Goal: Information Seeking & Learning: Learn about a topic

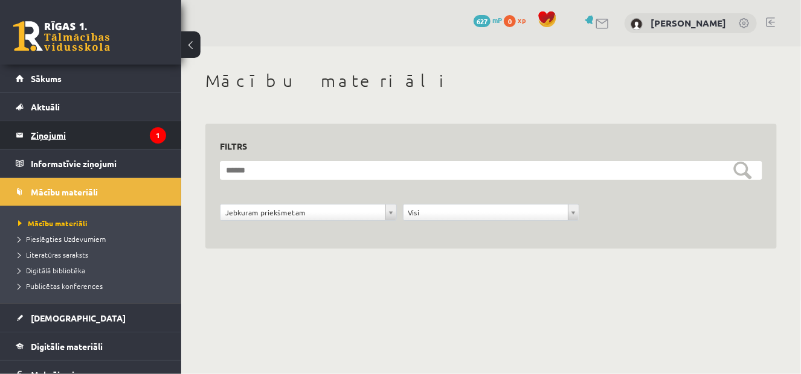
click at [100, 129] on legend "Ziņojumi 1" at bounding box center [98, 135] width 135 height 28
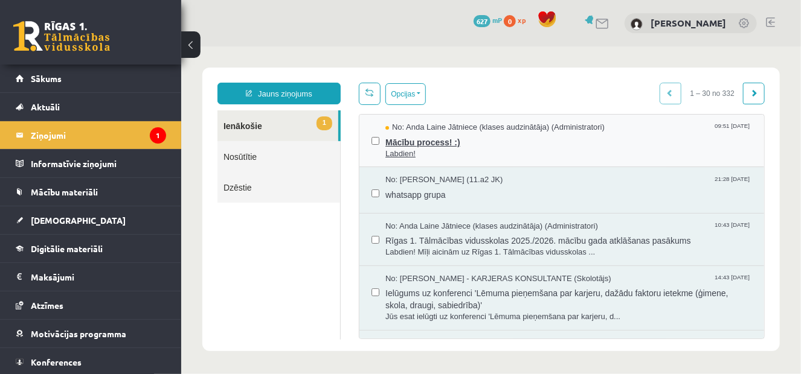
click at [446, 133] on span "Mācību process! :)" at bounding box center [568, 140] width 367 height 15
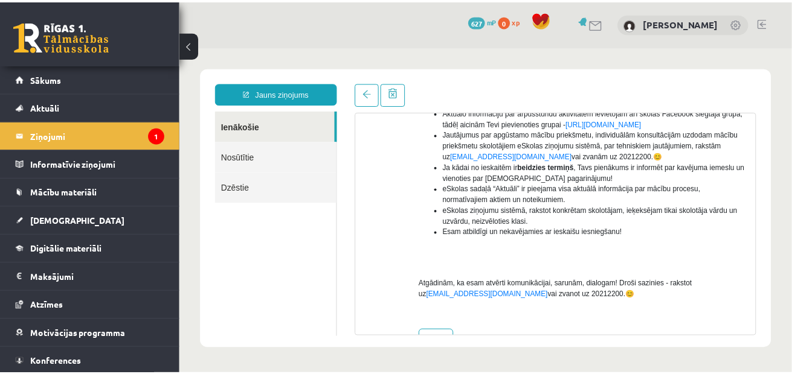
scroll to position [338, 0]
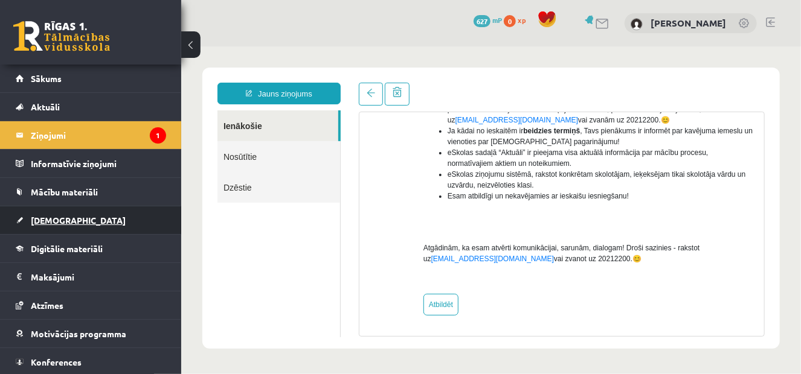
click at [89, 224] on link "[DEMOGRAPHIC_DATA]" at bounding box center [91, 221] width 150 height 28
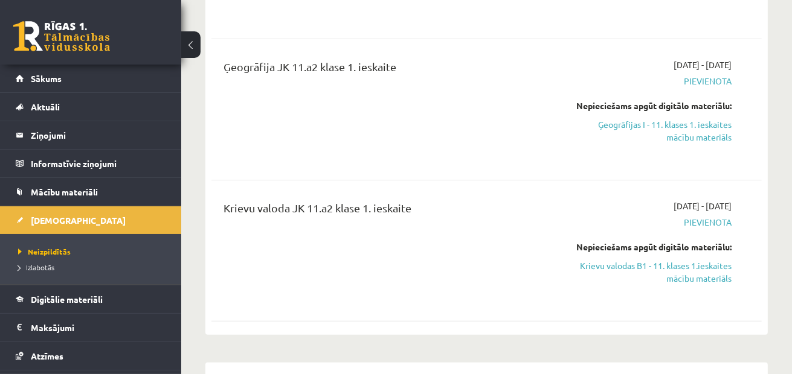
scroll to position [302, 0]
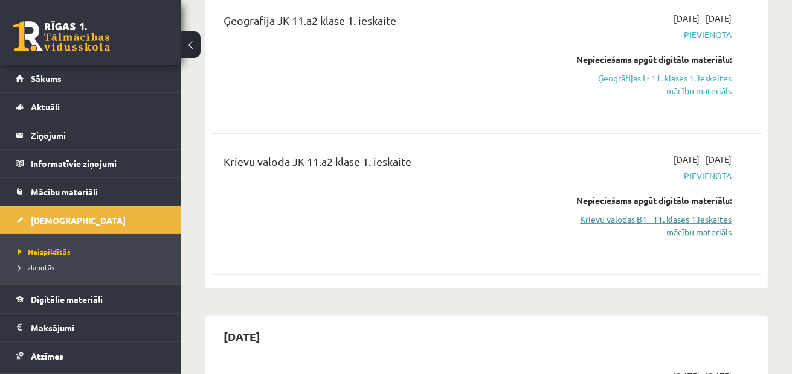
click at [661, 239] on link "Krievu valodas B1 - 11. klases 1.ieskaites mācību materiāls" at bounding box center [652, 225] width 157 height 25
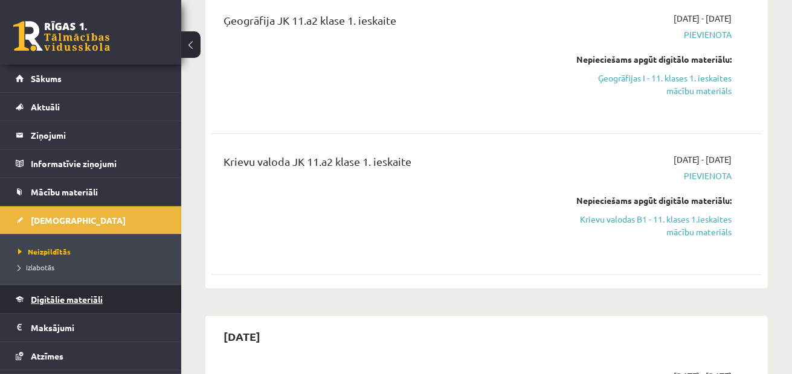
click at [72, 300] on span "Digitālie materiāli" at bounding box center [67, 299] width 72 height 11
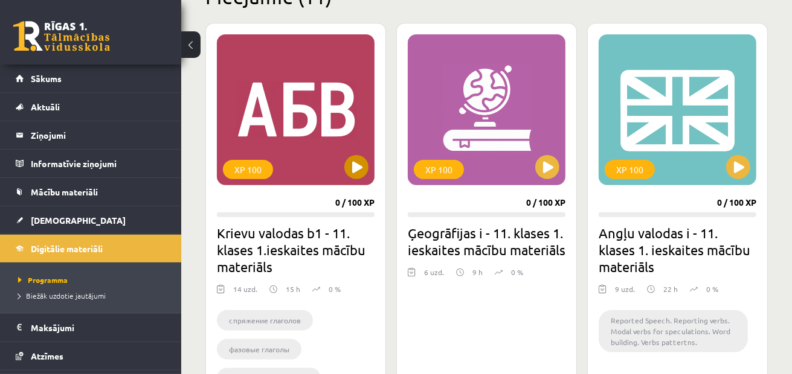
scroll to position [302, 0]
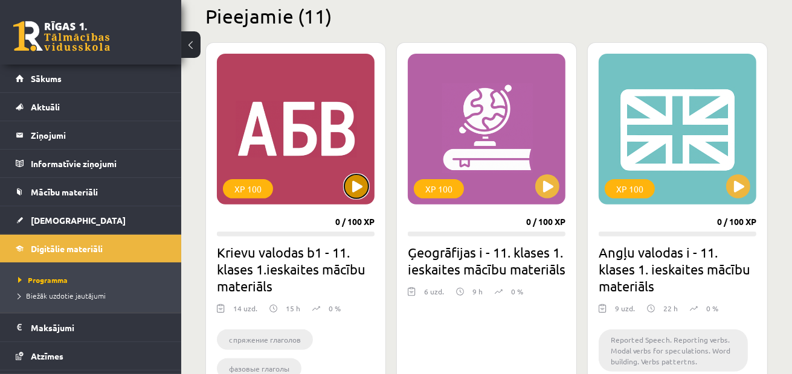
click at [358, 191] on button at bounding box center [356, 187] width 24 height 24
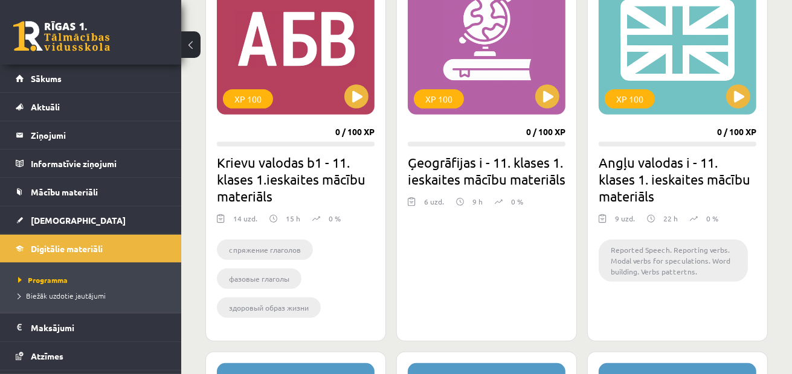
scroll to position [423, 0]
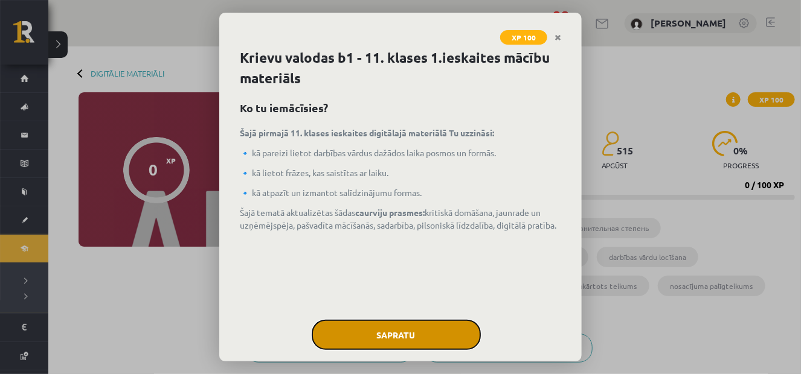
click at [459, 336] on button "Sapratu" at bounding box center [396, 335] width 169 height 30
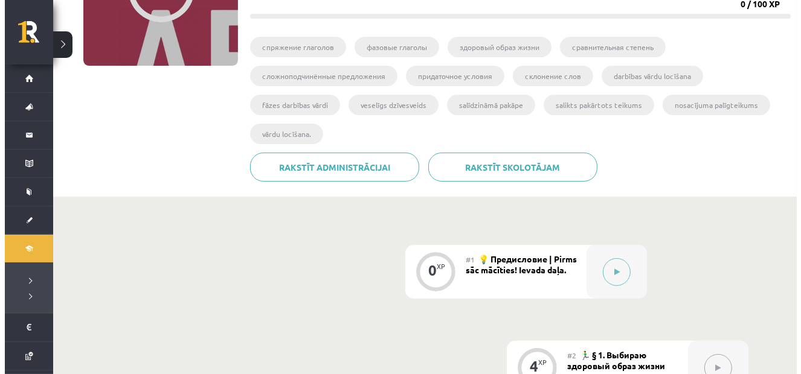
scroll to position [242, 0]
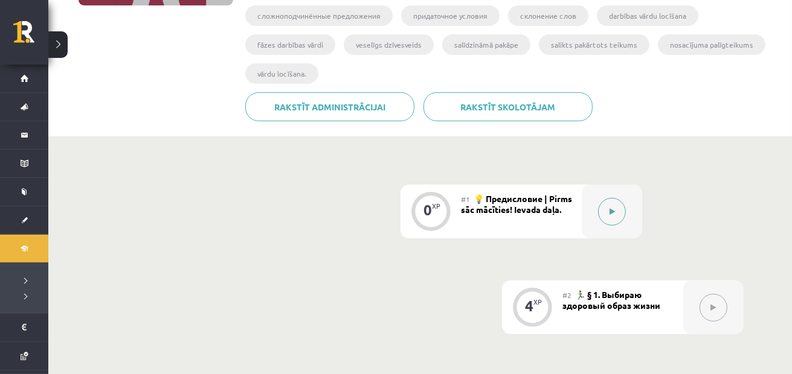
click at [625, 212] on button at bounding box center [612, 212] width 28 height 28
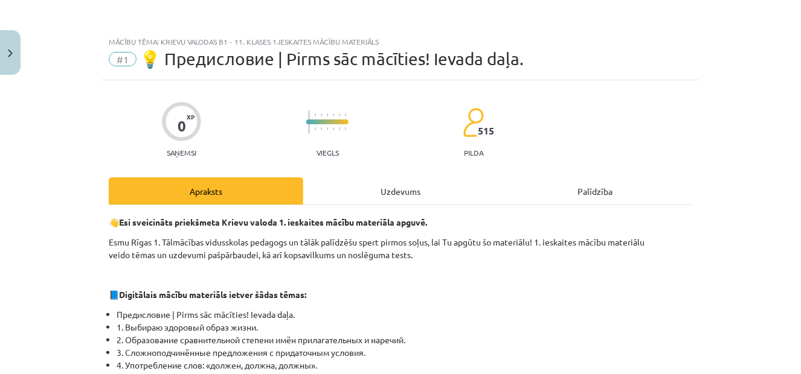
click at [389, 185] on div "Uzdevums" at bounding box center [400, 191] width 194 height 27
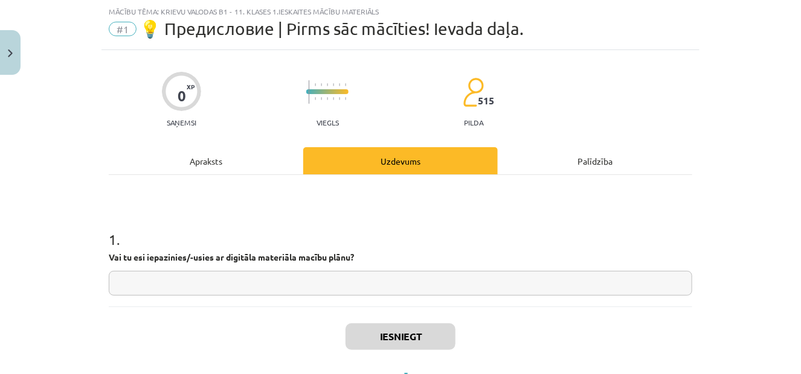
scroll to position [84, 0]
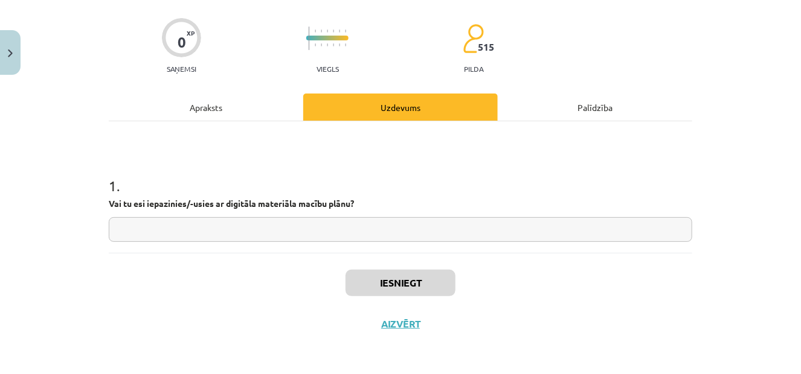
click at [343, 229] on input "text" at bounding box center [400, 229] width 583 height 25
type input "**"
click at [423, 281] on button "Iesniegt" at bounding box center [400, 283] width 110 height 27
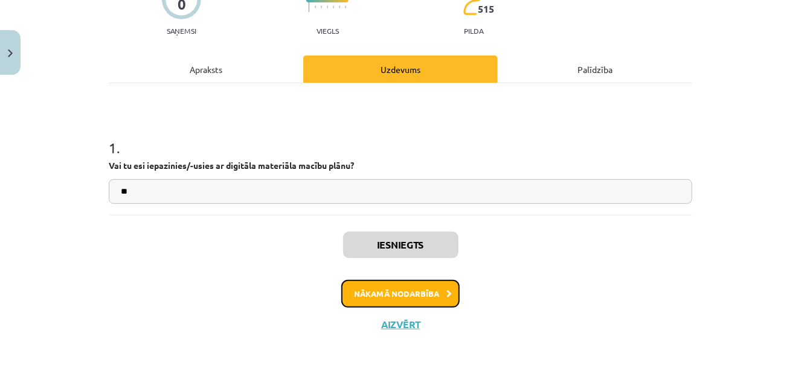
click at [434, 295] on button "Nākamā nodarbība" at bounding box center [400, 294] width 118 height 28
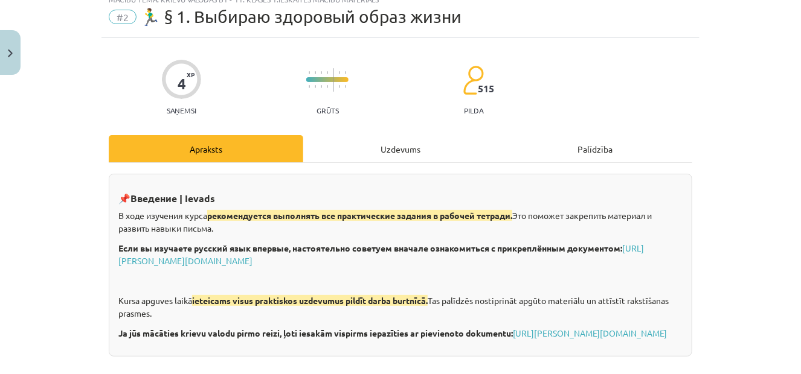
scroll to position [30, 0]
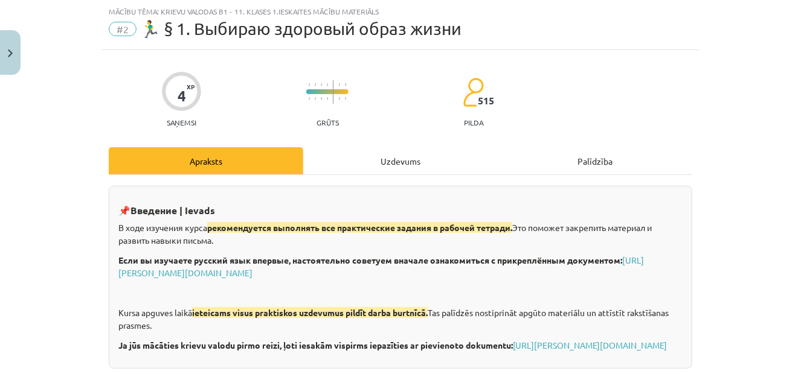
click at [410, 157] on div "Uzdevums" at bounding box center [400, 160] width 194 height 27
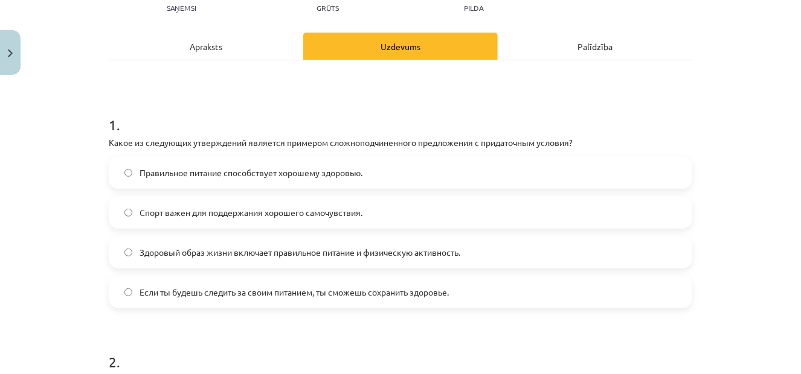
scroll to position [0, 0]
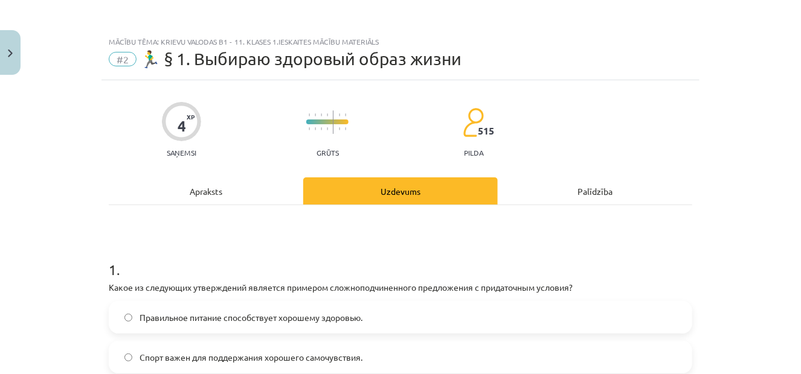
click at [205, 194] on div "Apraksts" at bounding box center [206, 191] width 194 height 27
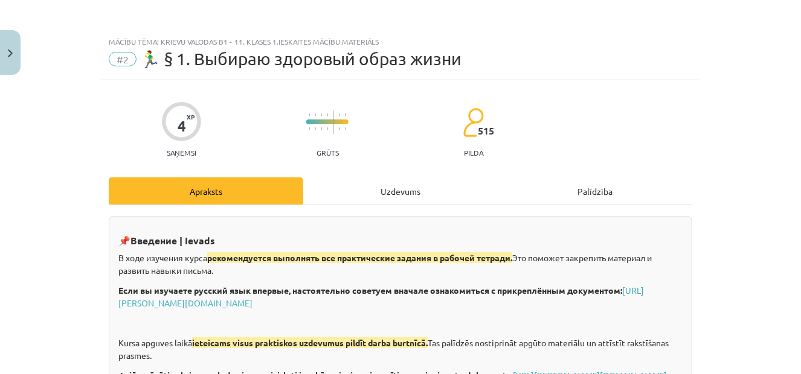
click at [401, 190] on div "Uzdevums" at bounding box center [400, 191] width 194 height 27
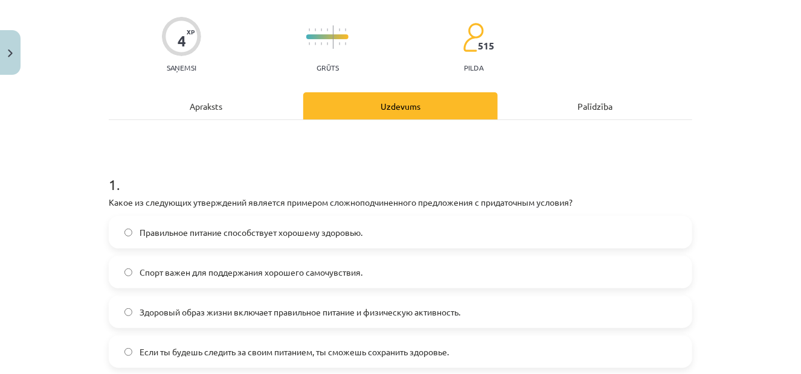
scroll to position [151, 0]
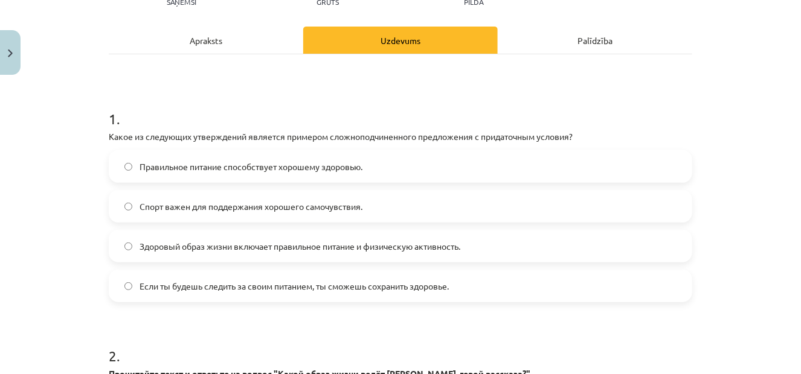
click at [353, 295] on label "Если ты будешь следить за своим питанием, ты сможешь сохранить здоровье." at bounding box center [400, 286] width 581 height 30
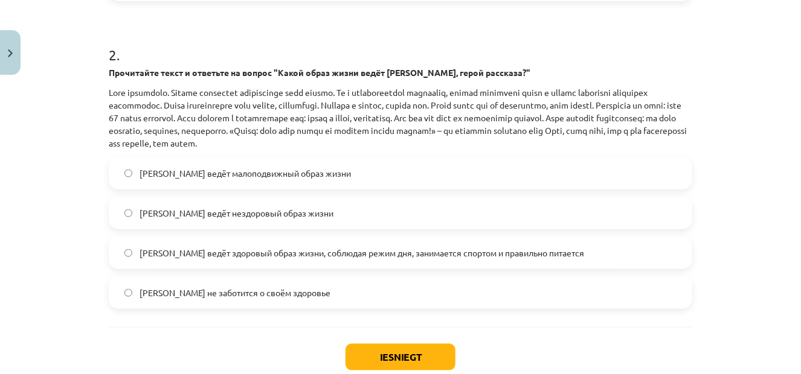
scroll to position [453, 0]
click at [307, 258] on span "Олег ведёт здоровый образ жизни, соблюдая режим дня, занимается спортом и прави…" at bounding box center [361, 252] width 444 height 13
click at [354, 260] on label "Олег ведёт здоровый образ жизни, соблюдая режим дня, занимается спортом и прави…" at bounding box center [400, 252] width 581 height 30
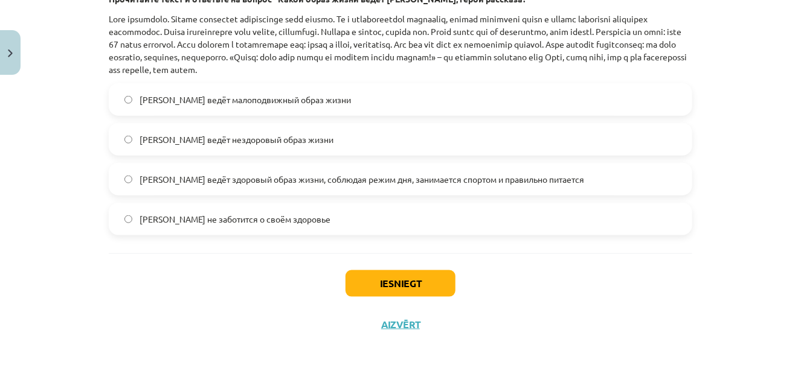
scroll to position [527, 0]
click at [403, 284] on button "Iesniegt" at bounding box center [400, 283] width 110 height 27
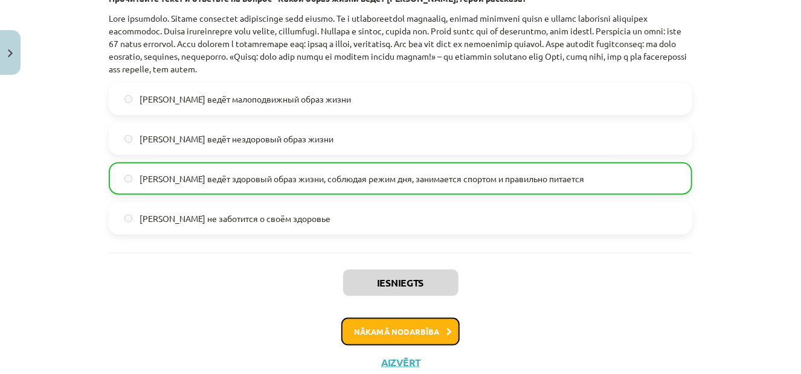
click at [415, 328] on button "Nākamā nodarbība" at bounding box center [400, 332] width 118 height 28
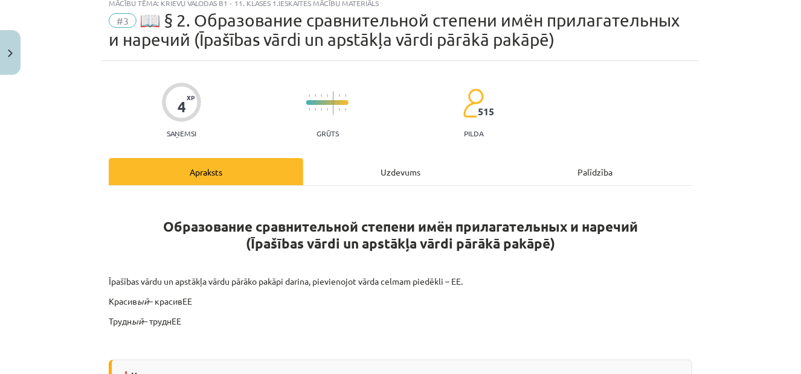
scroll to position [30, 0]
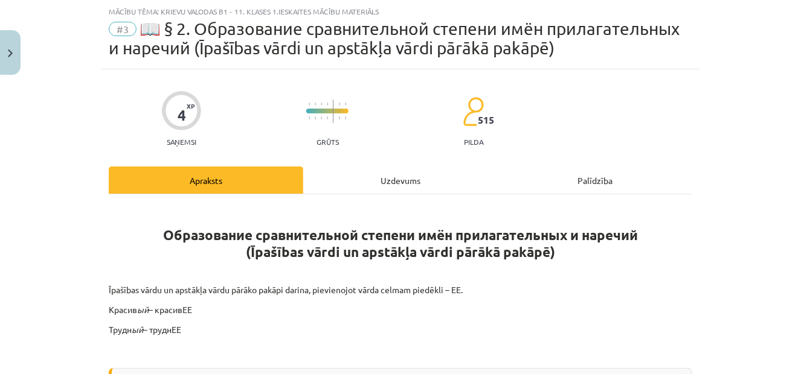
click at [420, 183] on div "Uzdevums" at bounding box center [400, 180] width 194 height 27
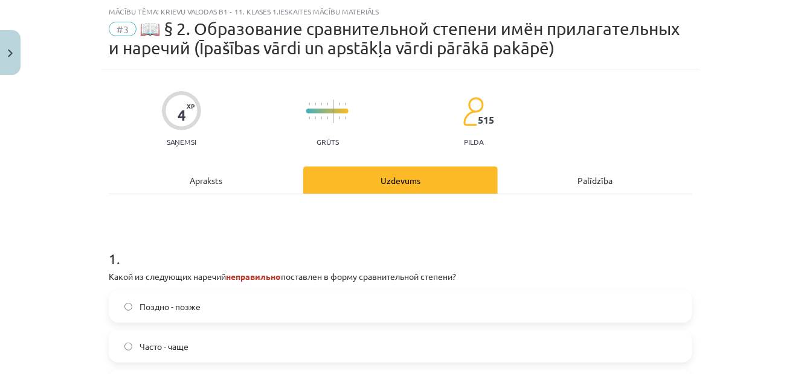
scroll to position [151, 0]
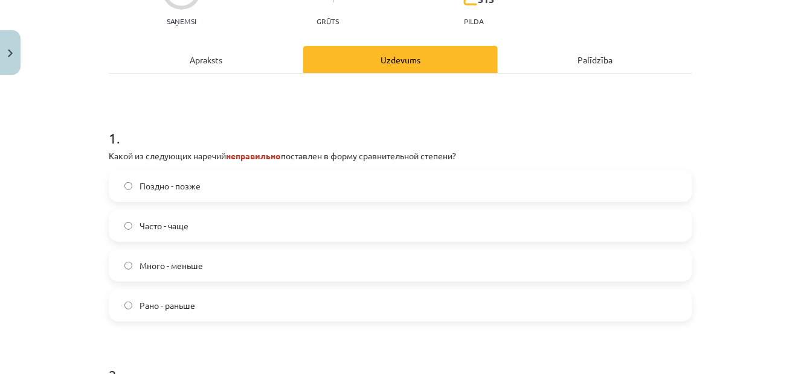
click at [244, 261] on label "Много - меньше" at bounding box center [400, 266] width 581 height 30
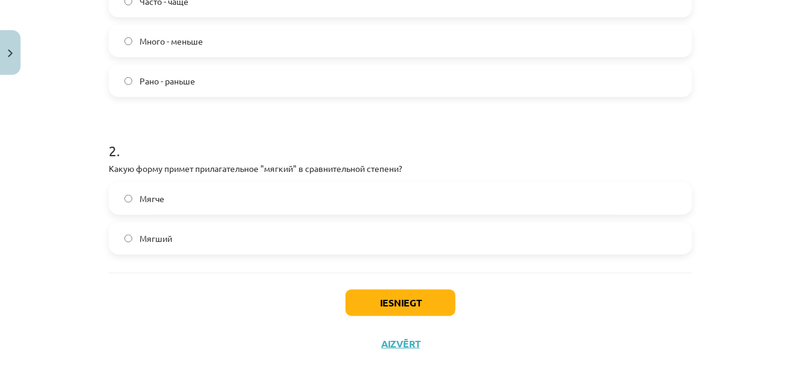
scroll to position [332, 0]
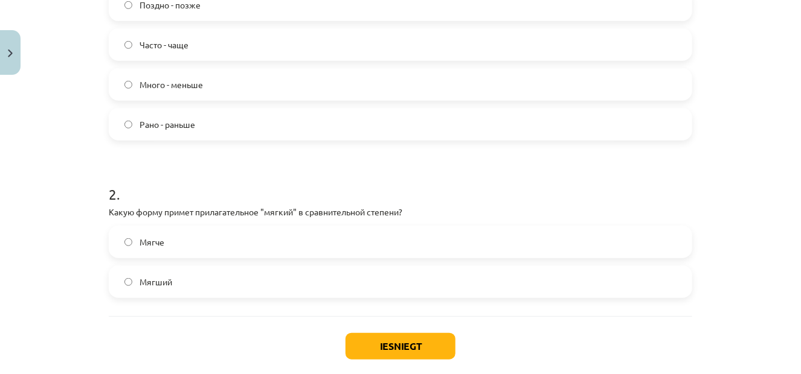
click at [271, 245] on label "Мягче" at bounding box center [400, 242] width 581 height 30
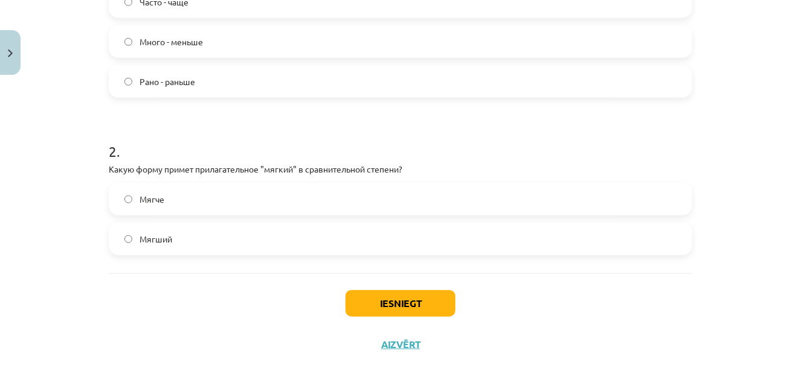
scroll to position [392, 0]
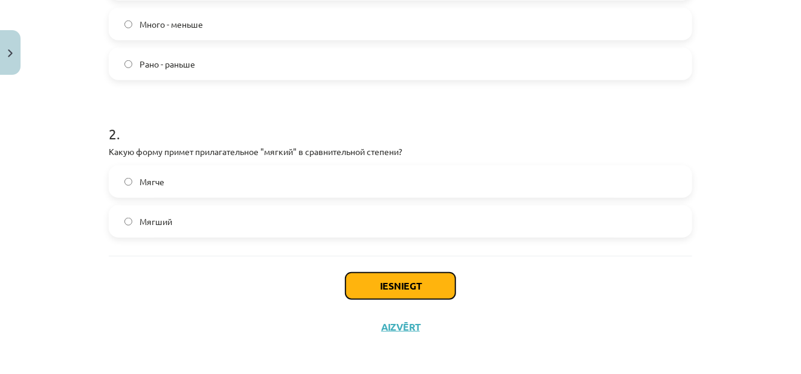
click at [379, 296] on button "Iesniegt" at bounding box center [400, 286] width 110 height 27
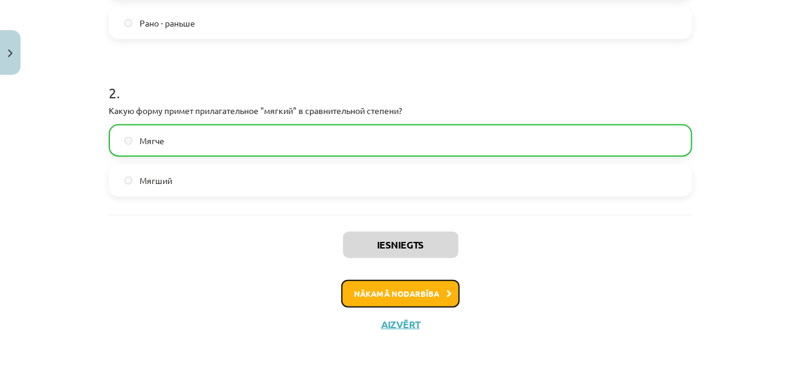
click at [394, 290] on button "Nākamā nodarbība" at bounding box center [400, 294] width 118 height 28
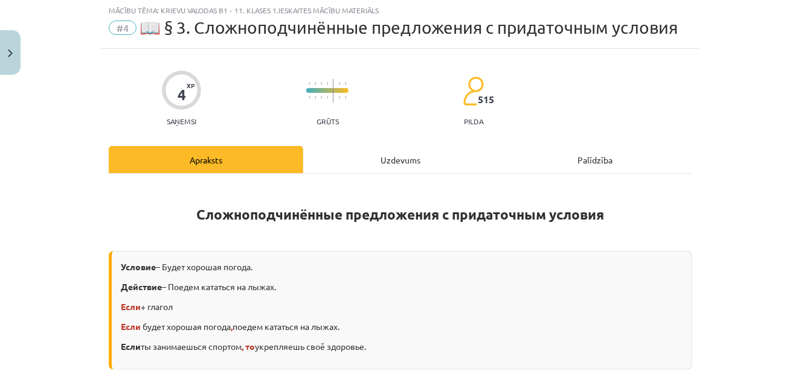
scroll to position [30, 0]
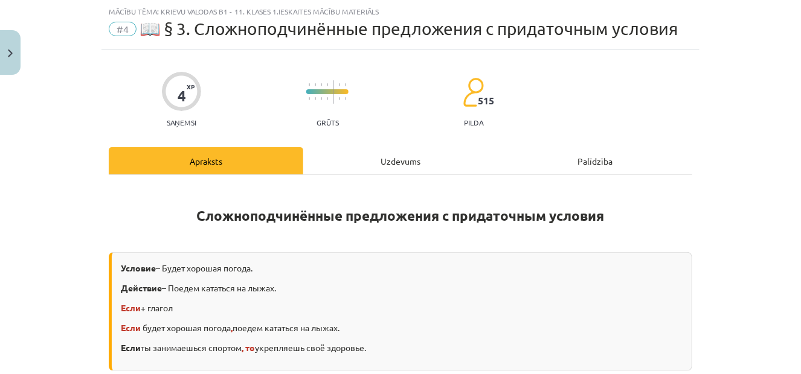
click at [406, 166] on div "Uzdevums" at bounding box center [400, 160] width 194 height 27
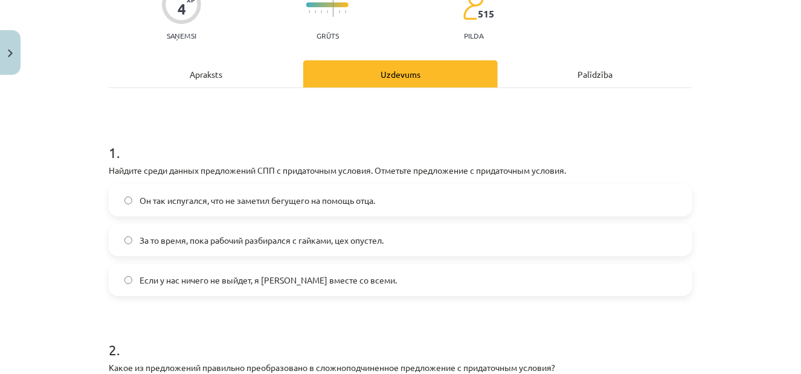
scroll to position [0, 0]
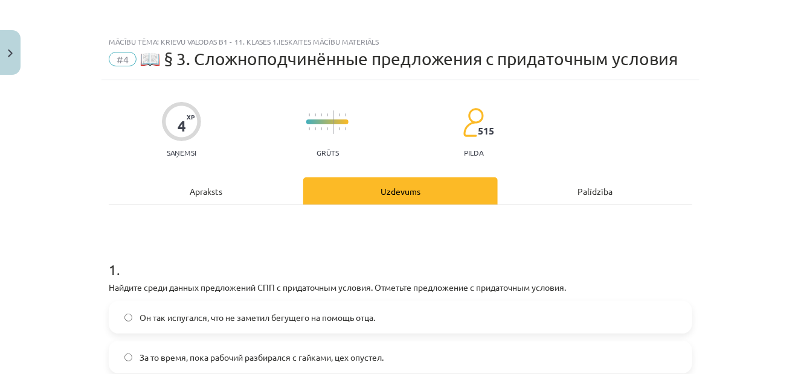
click at [234, 201] on div "Apraksts" at bounding box center [206, 191] width 194 height 27
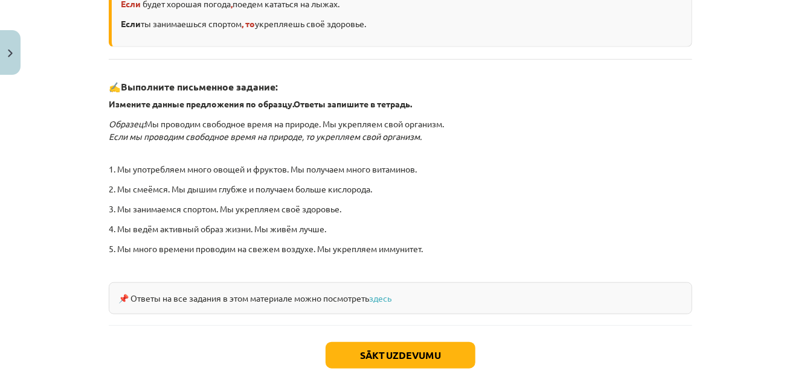
scroll to position [425, 0]
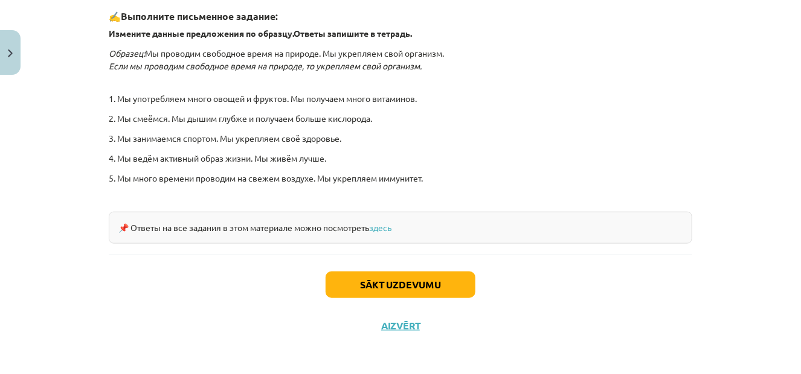
click at [383, 231] on div "📌 Ответы на все задания в этом материале можно посмотреть здесь" at bounding box center [400, 228] width 583 height 32
click at [382, 222] on link "здесь" at bounding box center [380, 227] width 22 height 11
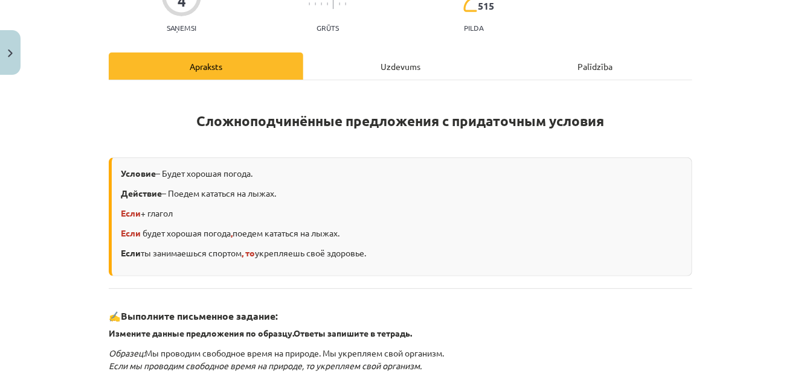
scroll to position [123, 0]
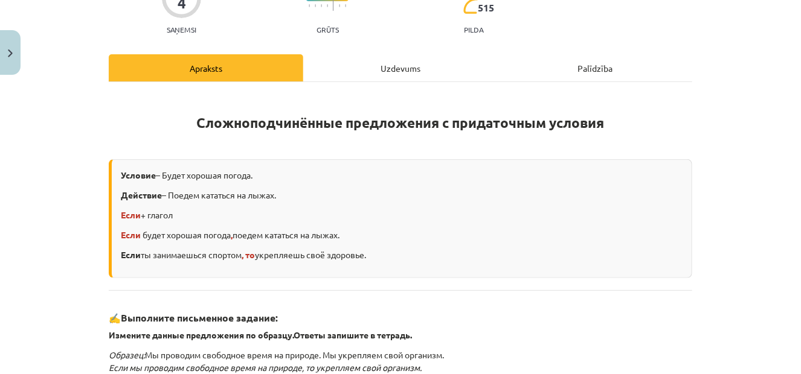
click at [414, 66] on div "Uzdevums" at bounding box center [400, 67] width 194 height 27
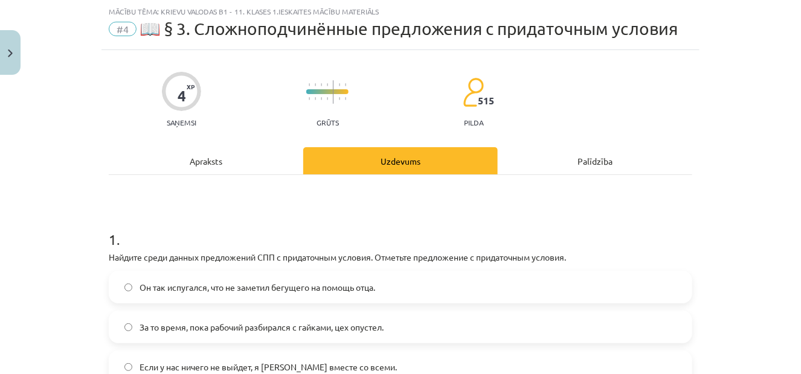
scroll to position [151, 0]
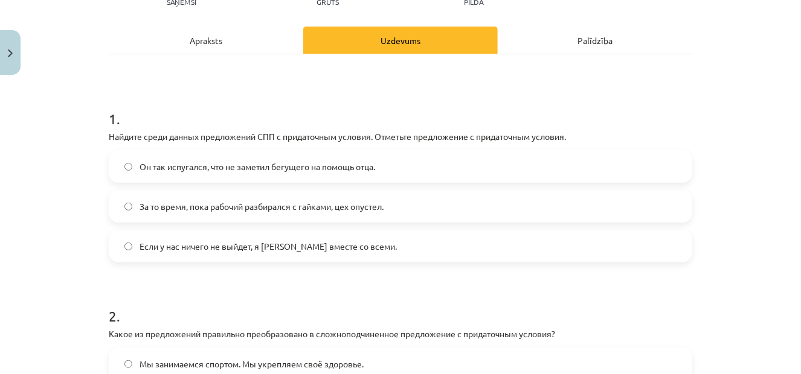
click at [292, 252] on span "Если у нас ничего не выйдет, я уеду вместе со всеми." at bounding box center [267, 246] width 257 height 13
click at [389, 246] on label "Если у нас ничего не выйдет, я уеду вместе со всеми." at bounding box center [400, 246] width 581 height 30
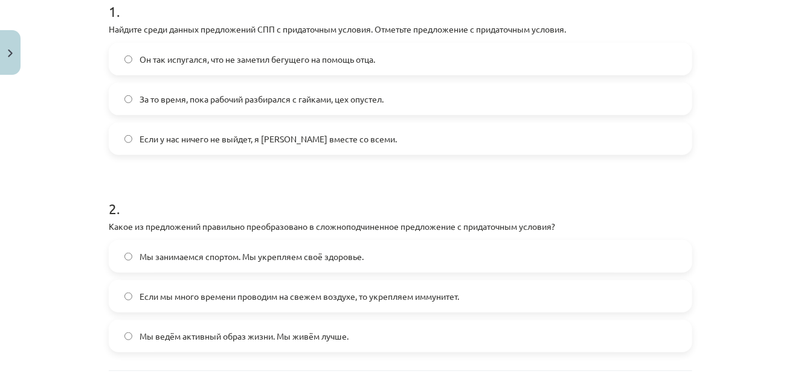
scroll to position [376, 0]
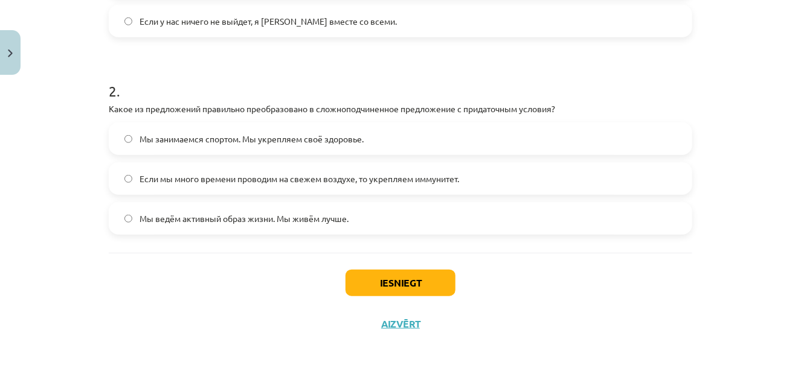
click at [340, 175] on span "Если мы много времени проводим на свежем воздухе, то укрепляем иммунитет." at bounding box center [298, 179] width 319 height 13
click at [385, 284] on button "Iesniegt" at bounding box center [400, 283] width 110 height 27
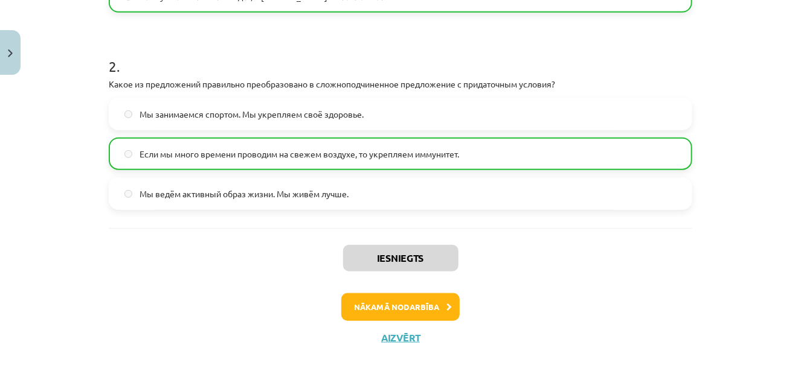
scroll to position [414, 0]
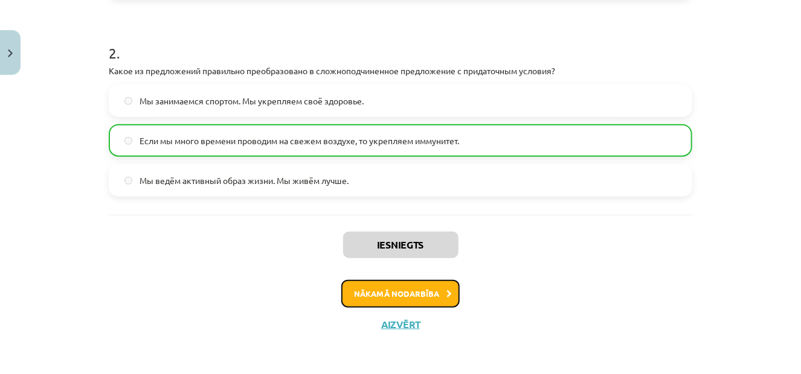
click at [446, 296] on icon at bounding box center [448, 294] width 5 height 8
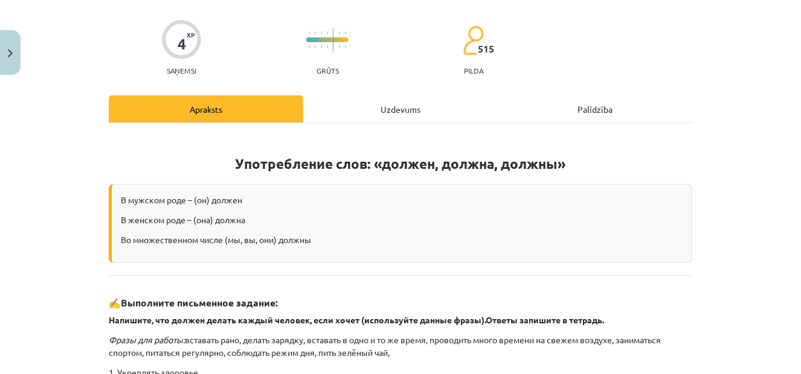
scroll to position [30, 0]
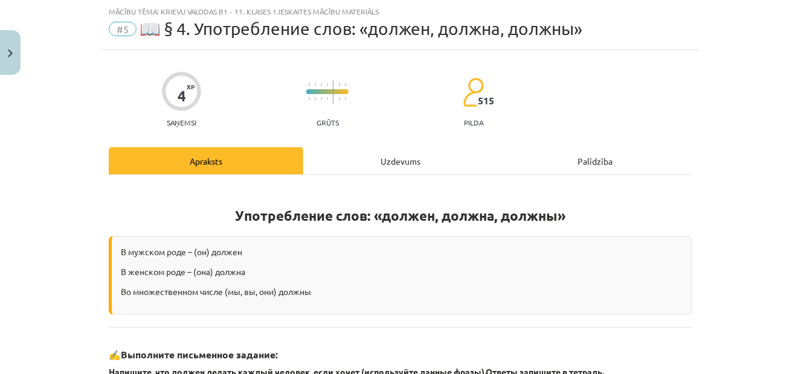
click at [405, 159] on div "Uzdevums" at bounding box center [400, 160] width 194 height 27
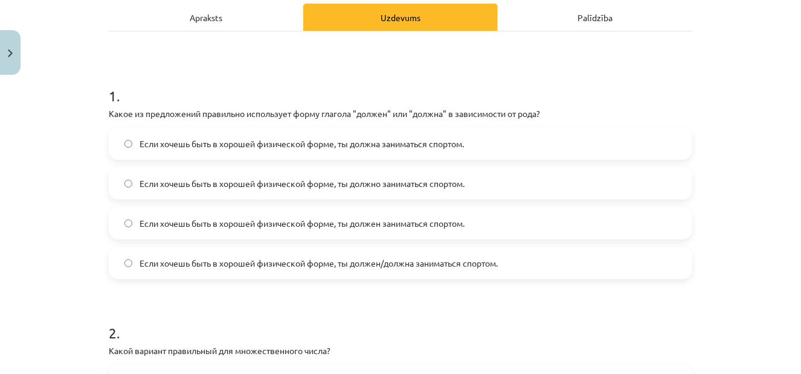
scroll to position [211, 0]
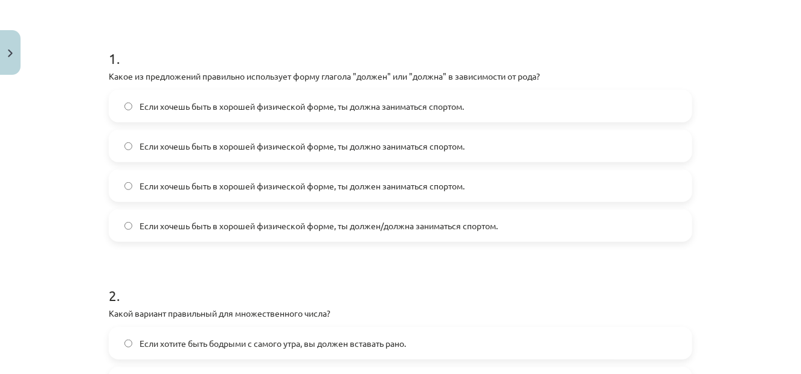
click at [364, 230] on span "Если хочешь быть в хорошей физической форме, ты должен/должна заниматься спорто…" at bounding box center [318, 226] width 358 height 13
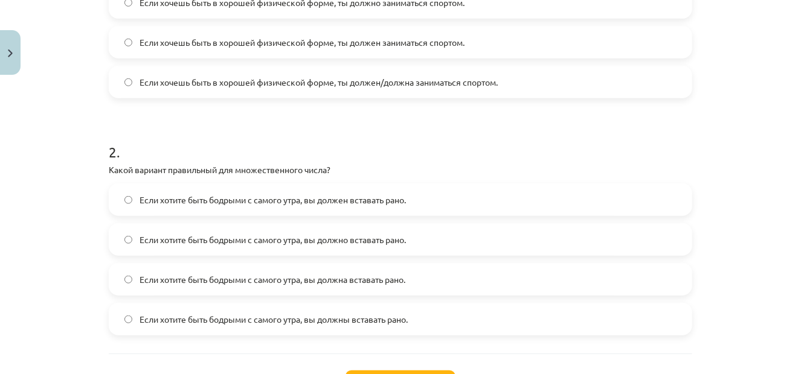
scroll to position [392, 0]
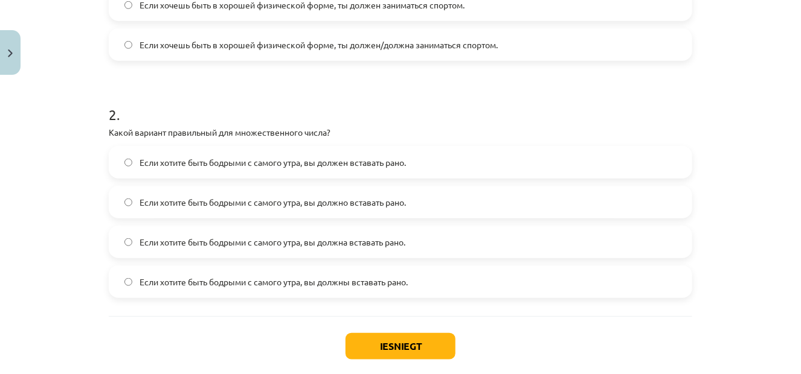
click at [369, 285] on span "Если хотите быть бодрыми с самого утра, вы должны вставать рано." at bounding box center [273, 282] width 268 height 13
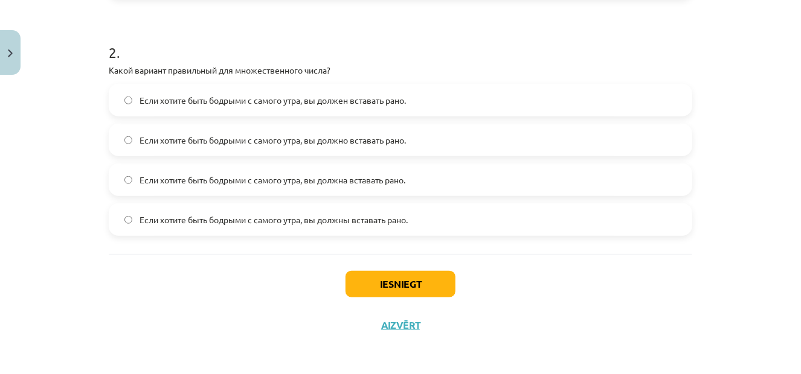
scroll to position [456, 0]
click at [417, 284] on button "Iesniegt" at bounding box center [400, 283] width 110 height 27
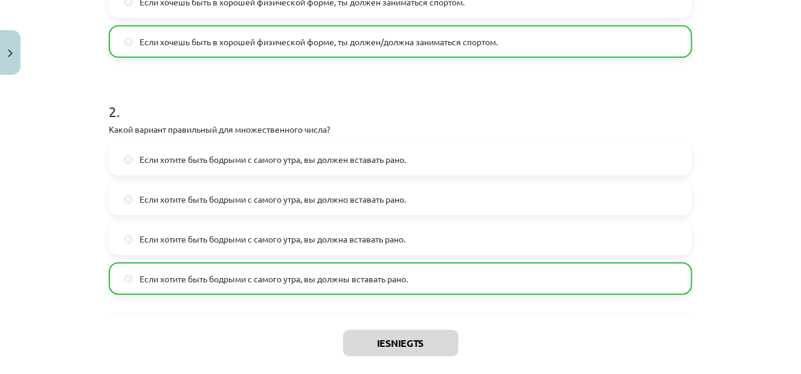
scroll to position [494, 0]
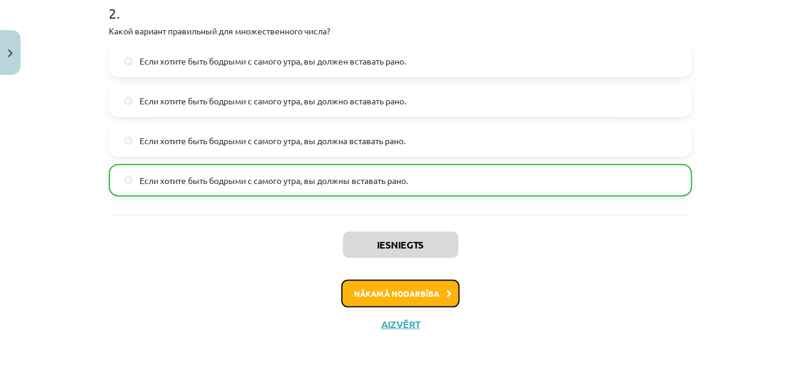
click at [435, 287] on button "Nākamā nodarbība" at bounding box center [400, 294] width 118 height 28
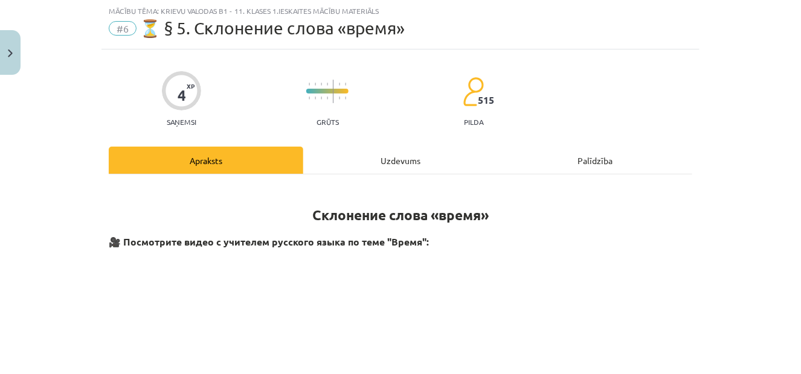
scroll to position [30, 0]
click at [393, 167] on div "Uzdevums" at bounding box center [400, 160] width 194 height 27
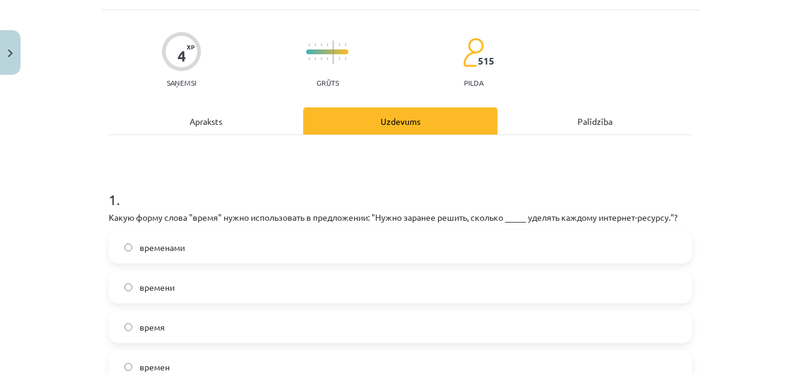
scroll to position [151, 0]
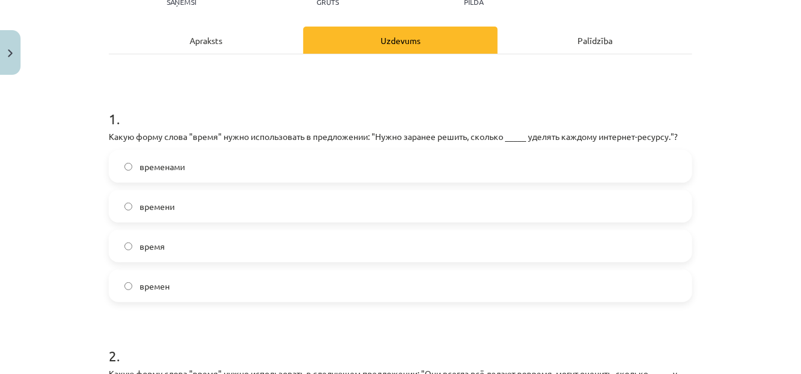
click at [358, 200] on label "времени" at bounding box center [400, 206] width 581 height 30
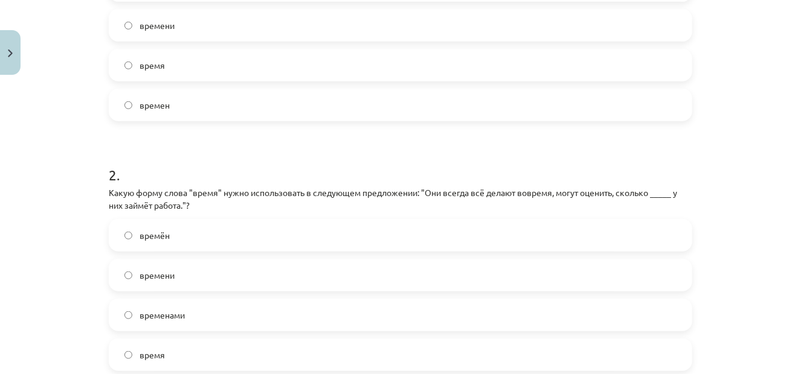
scroll to position [392, 0]
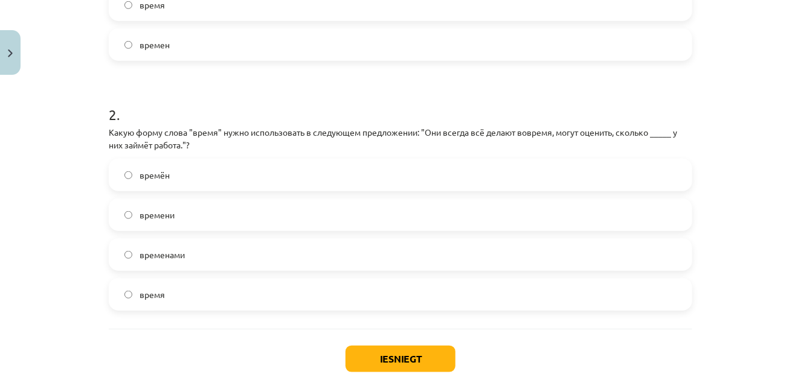
click at [295, 214] on label "времени" at bounding box center [400, 215] width 581 height 30
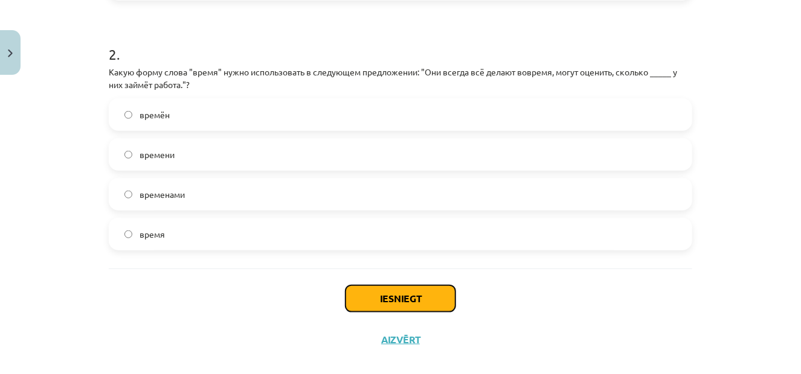
click at [396, 295] on button "Iesniegt" at bounding box center [400, 299] width 110 height 27
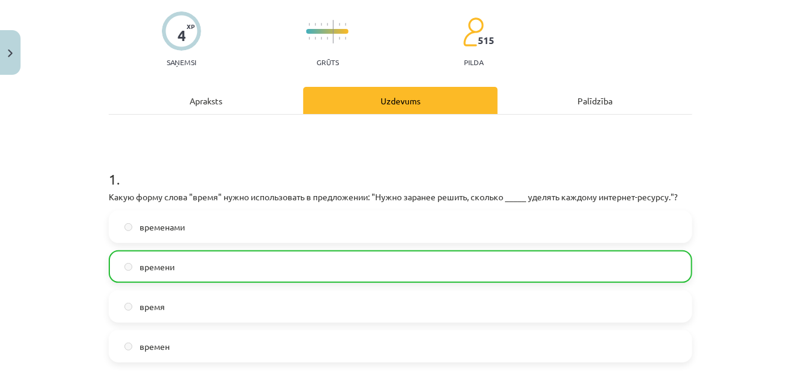
scroll to position [507, 0]
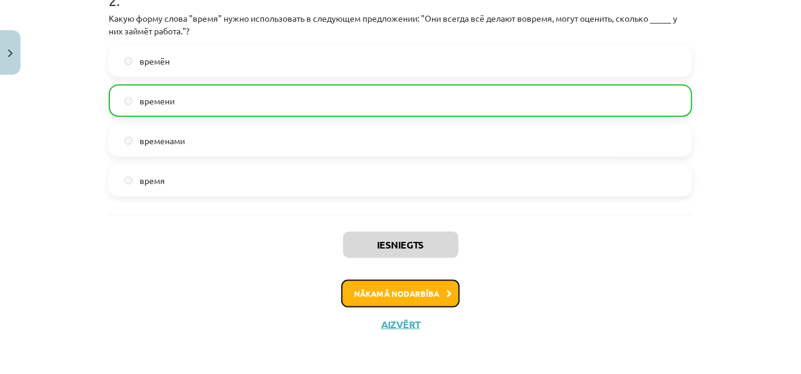
click at [447, 291] on button "Nākamā nodarbība" at bounding box center [400, 294] width 118 height 28
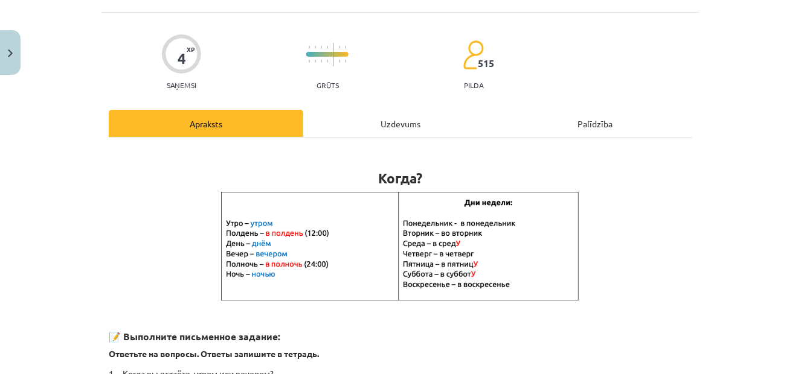
scroll to position [30, 0]
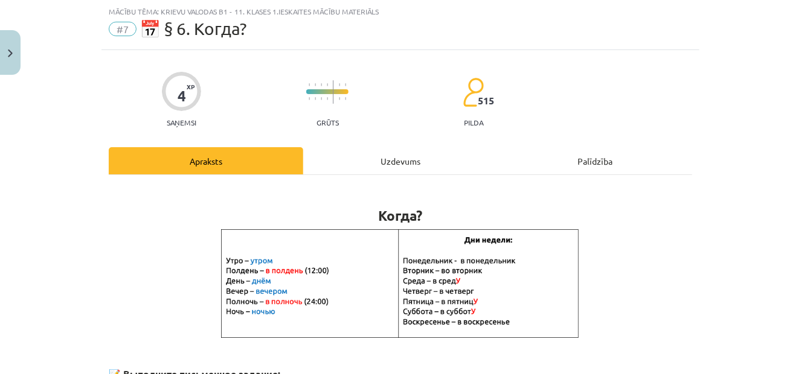
click at [397, 156] on div "Uzdevums" at bounding box center [400, 160] width 194 height 27
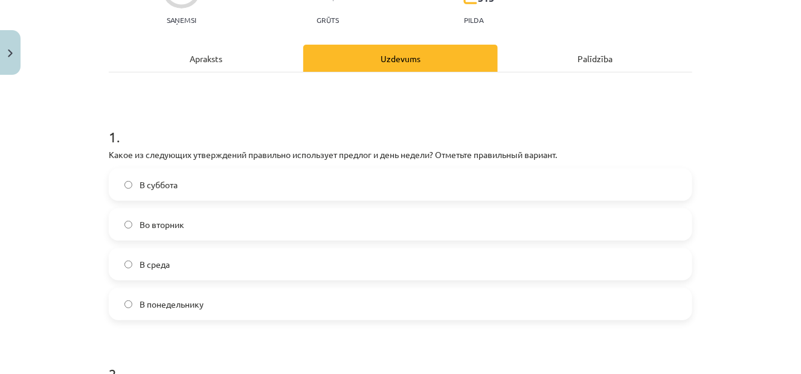
scroll to position [151, 0]
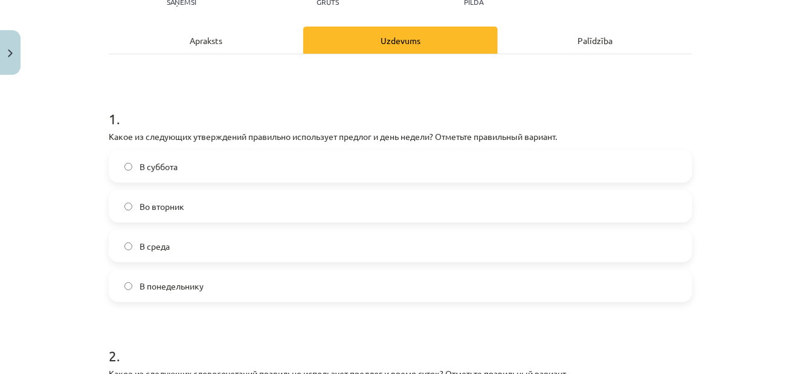
drag, startPoint x: 311, startPoint y: 205, endPoint x: 312, endPoint y: 215, distance: 10.3
click at [312, 205] on label "Во вторник" at bounding box center [400, 206] width 581 height 30
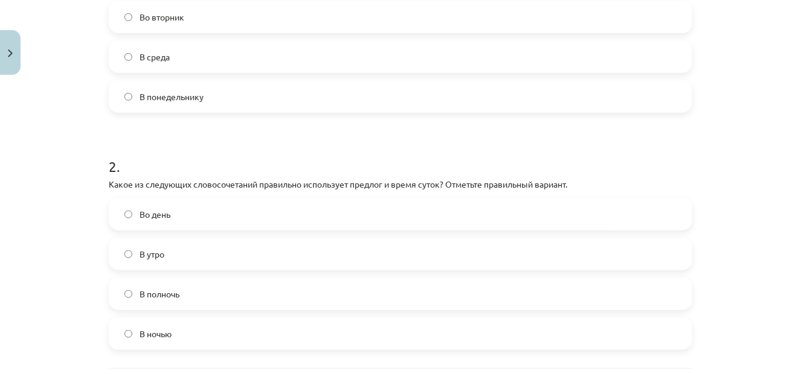
scroll to position [392, 0]
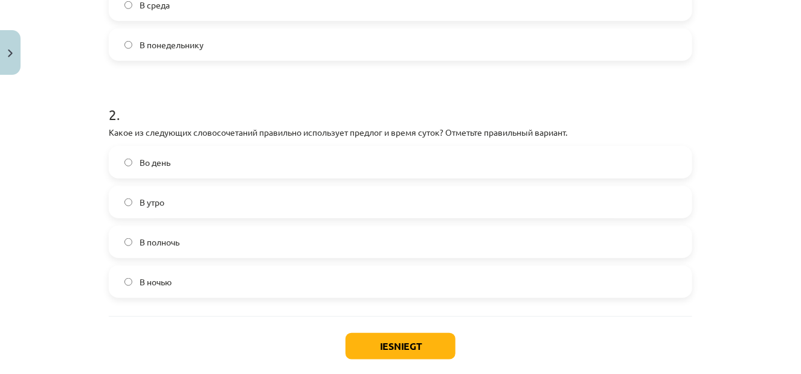
click at [336, 229] on label "В полночь" at bounding box center [400, 242] width 581 height 30
click at [374, 343] on button "Iesniegt" at bounding box center [400, 346] width 110 height 27
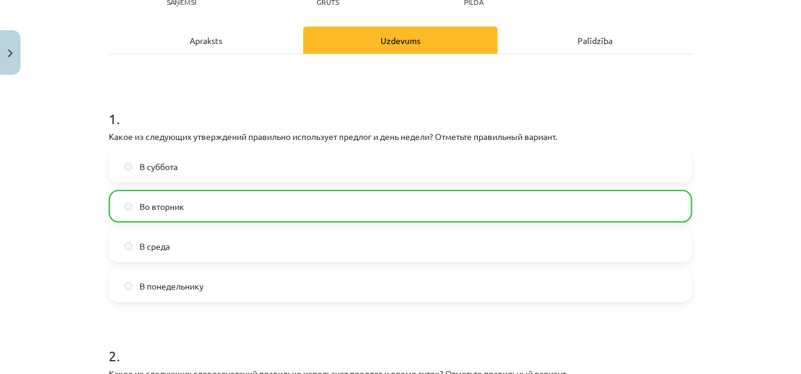
scroll to position [494, 0]
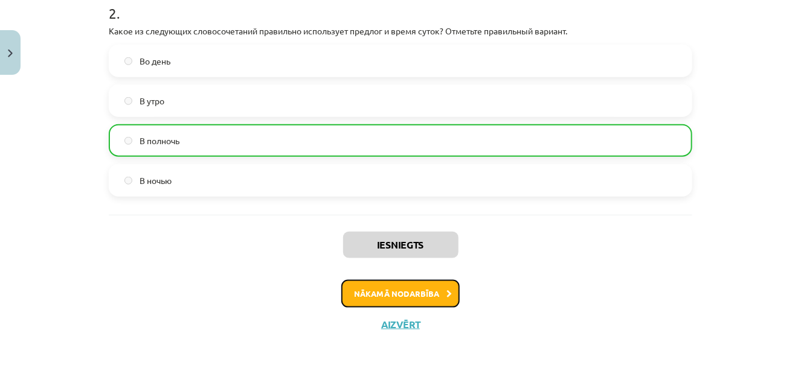
click at [435, 286] on button "Nākamā nodarbība" at bounding box center [400, 294] width 118 height 28
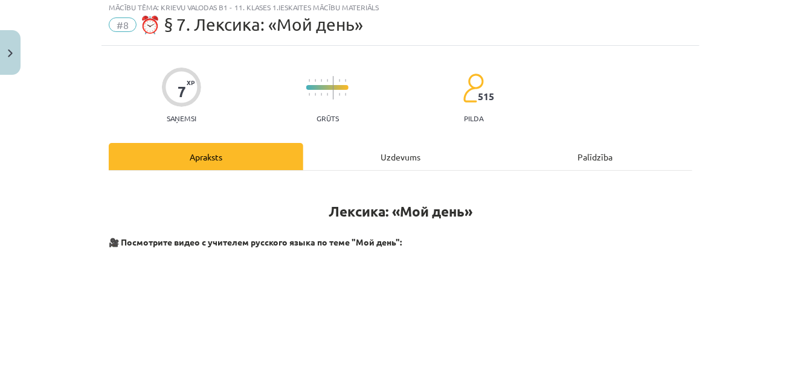
scroll to position [30, 0]
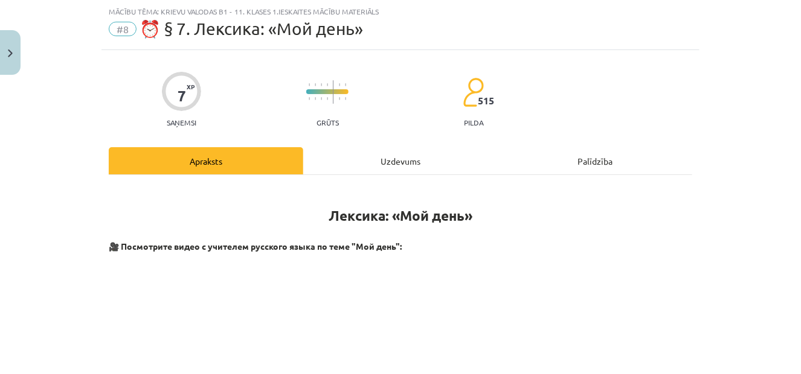
click at [396, 159] on div "Uzdevums" at bounding box center [400, 160] width 194 height 27
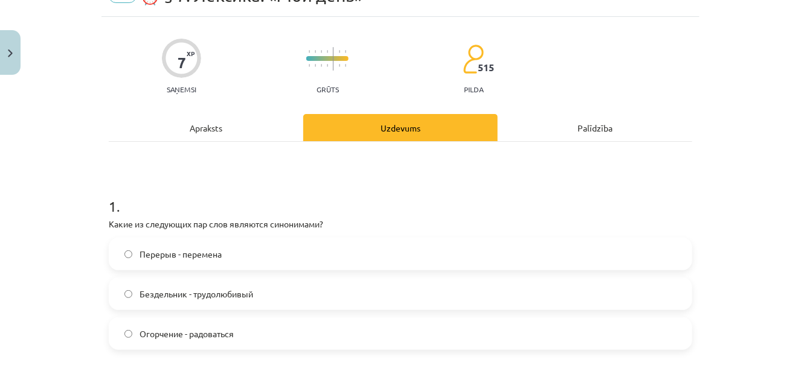
scroll to position [91, 0]
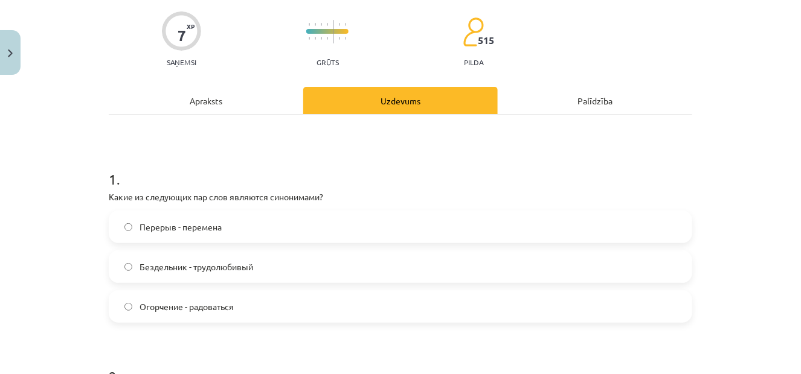
click at [291, 230] on label "Перерыв - перемена" at bounding box center [400, 227] width 581 height 30
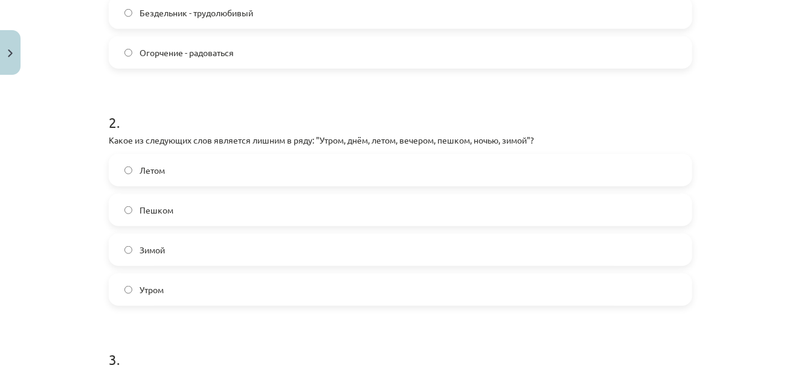
scroll to position [423, 0]
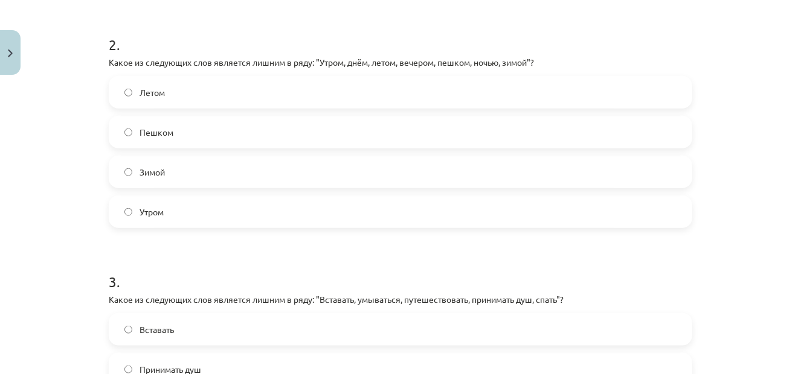
click at [345, 176] on label "Зимой" at bounding box center [400, 172] width 581 height 30
click at [394, 130] on label "Пешком" at bounding box center [400, 132] width 581 height 30
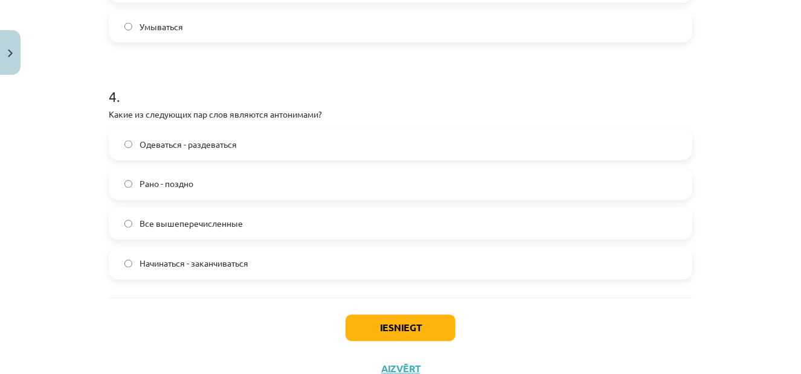
scroll to position [891, 0]
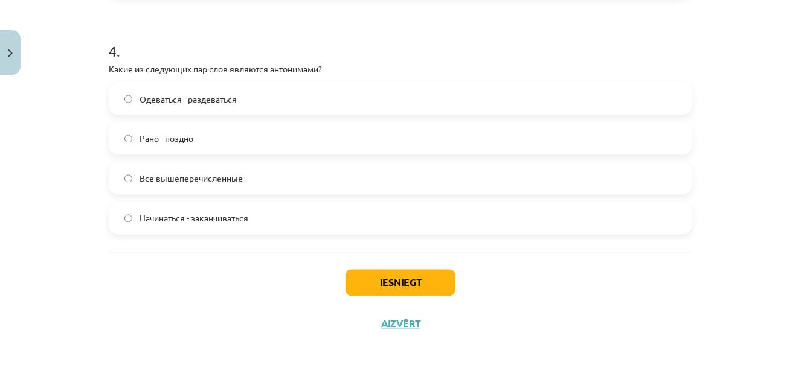
click at [461, 171] on label "Все вышеперечисленные" at bounding box center [400, 179] width 581 height 30
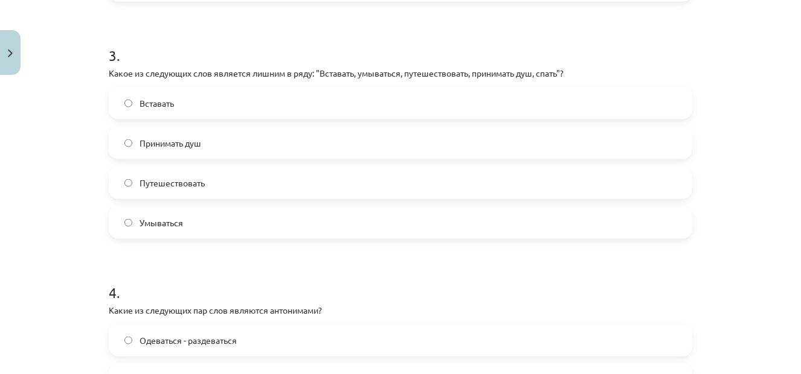
scroll to position [589, 0]
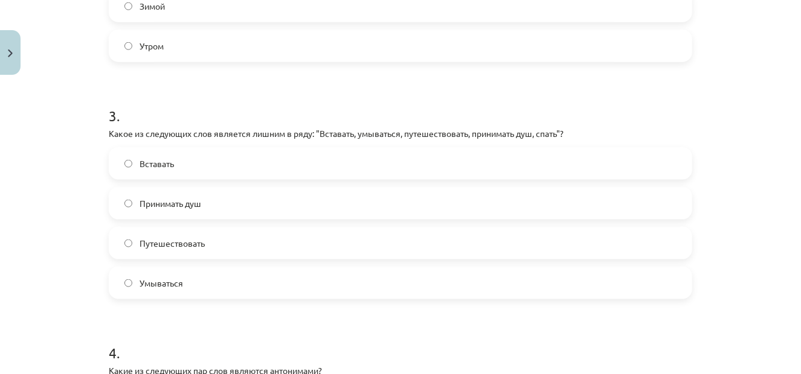
click at [448, 244] on label "Путешествовать" at bounding box center [400, 243] width 581 height 30
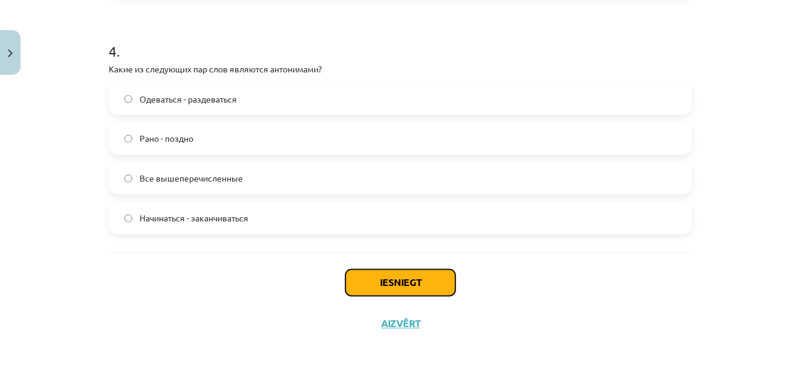
click at [423, 280] on button "Iesniegt" at bounding box center [400, 283] width 110 height 27
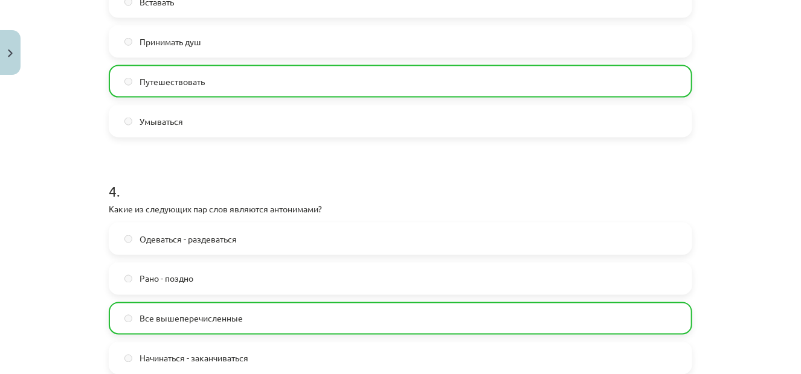
scroll to position [929, 0]
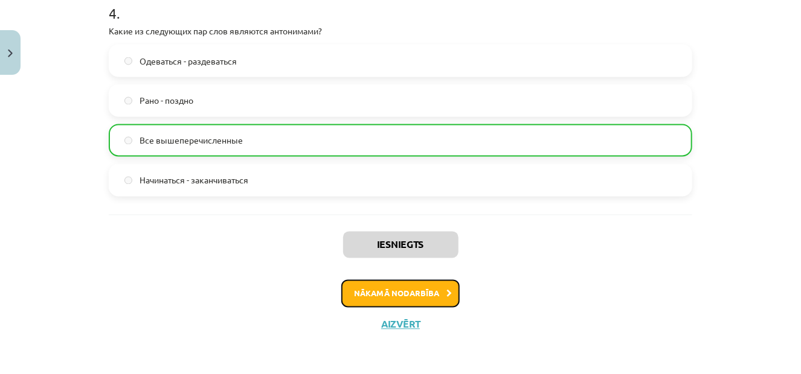
click at [418, 289] on button "Nākamā nodarbība" at bounding box center [400, 294] width 118 height 28
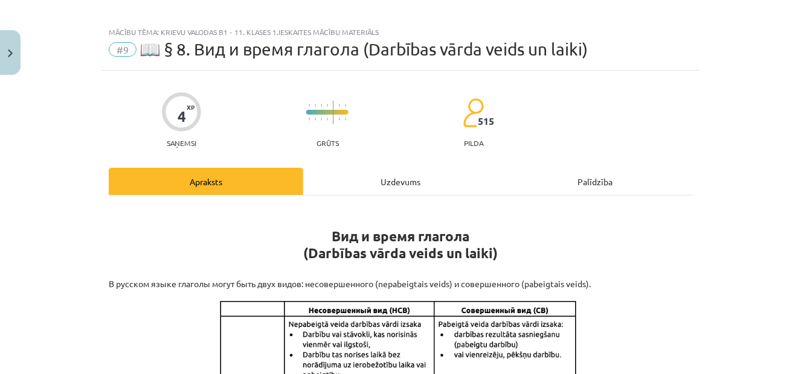
scroll to position [0, 0]
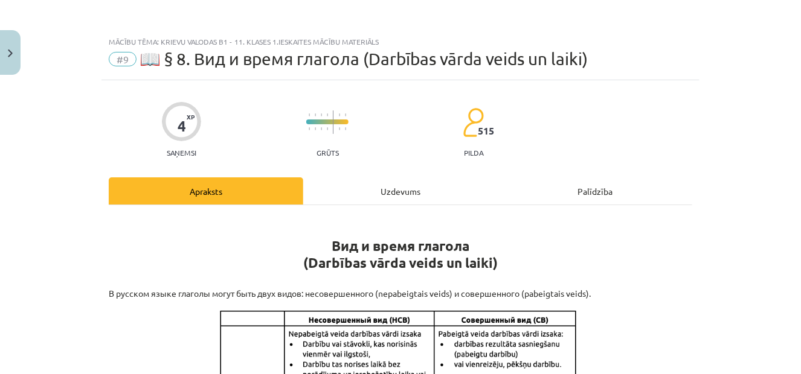
click at [392, 187] on div "Uzdevums" at bounding box center [400, 191] width 194 height 27
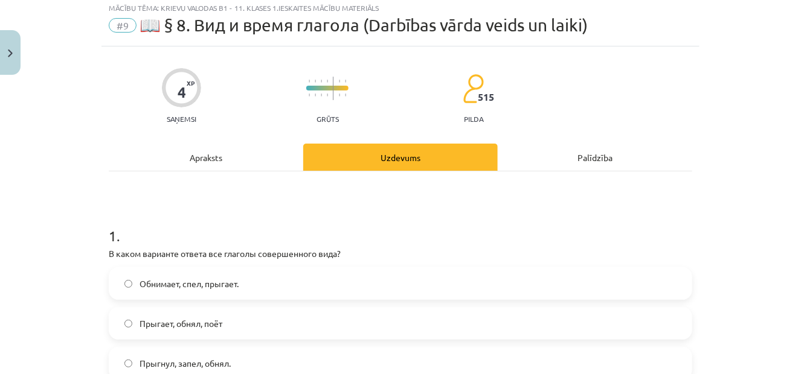
scroll to position [30, 0]
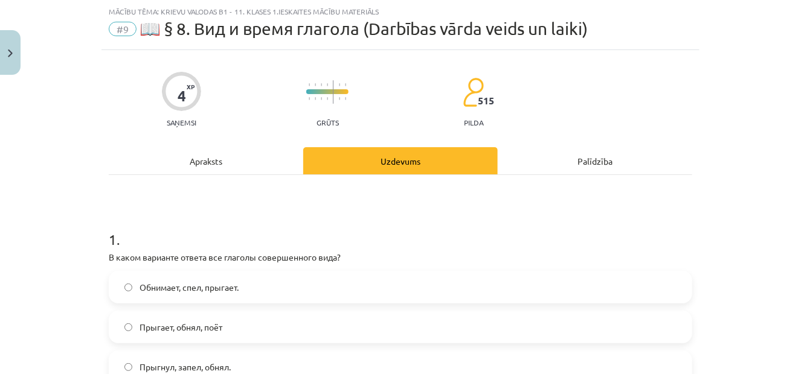
click at [225, 163] on div "Apraksts" at bounding box center [206, 160] width 194 height 27
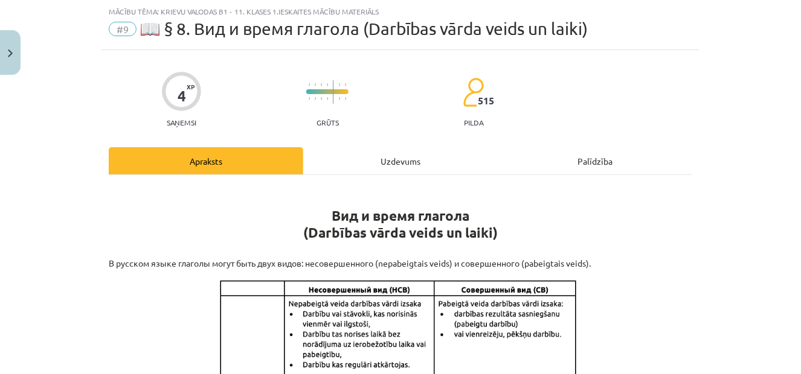
drag, startPoint x: 380, startPoint y: 168, endPoint x: 373, endPoint y: 173, distance: 8.6
click at [382, 168] on div "Uzdevums" at bounding box center [400, 160] width 194 height 27
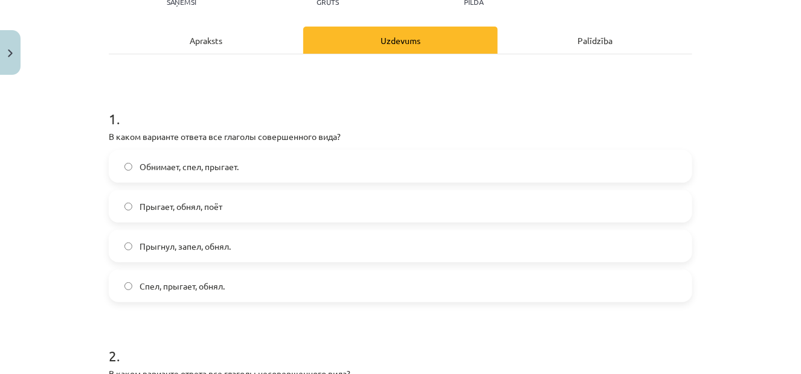
scroll to position [211, 0]
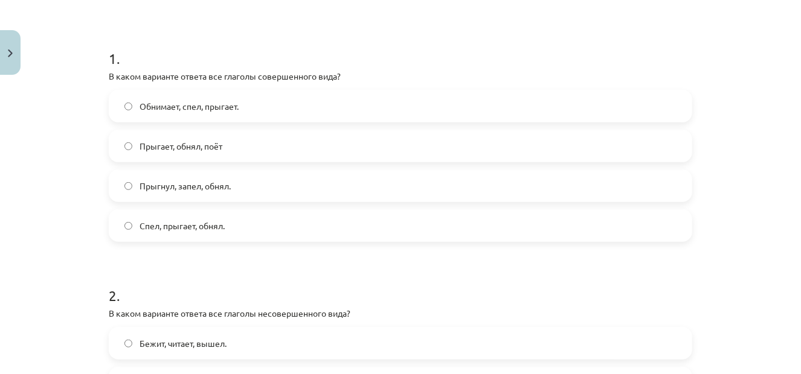
click at [249, 171] on label "Прыгнул, запел, обнял." at bounding box center [400, 186] width 581 height 30
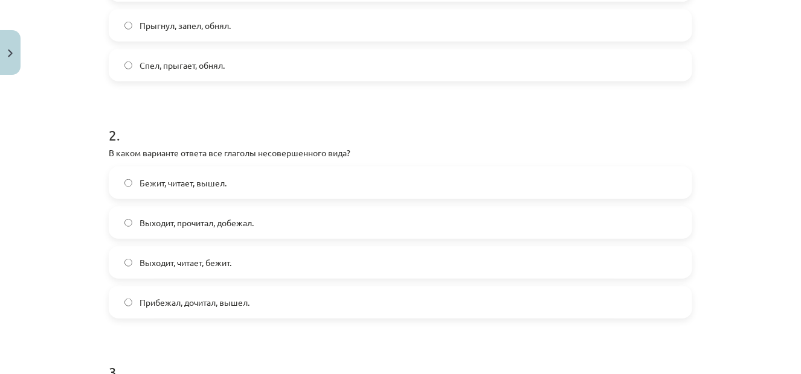
scroll to position [392, 0]
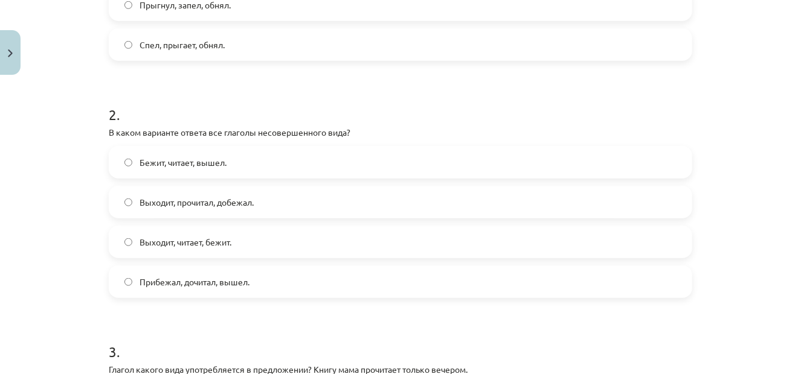
click at [232, 240] on label "Выходит, читает, бежит." at bounding box center [400, 242] width 581 height 30
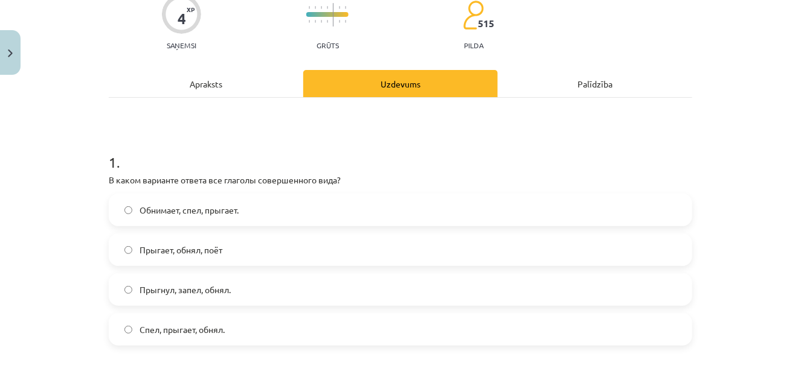
scroll to position [0, 0]
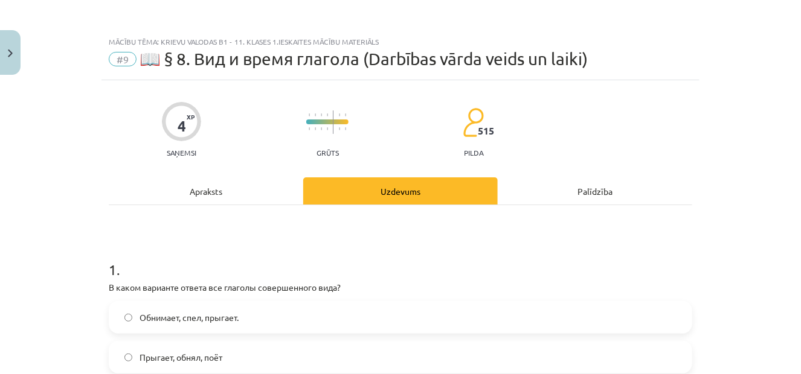
click at [211, 196] on div "Apraksts" at bounding box center [206, 191] width 194 height 27
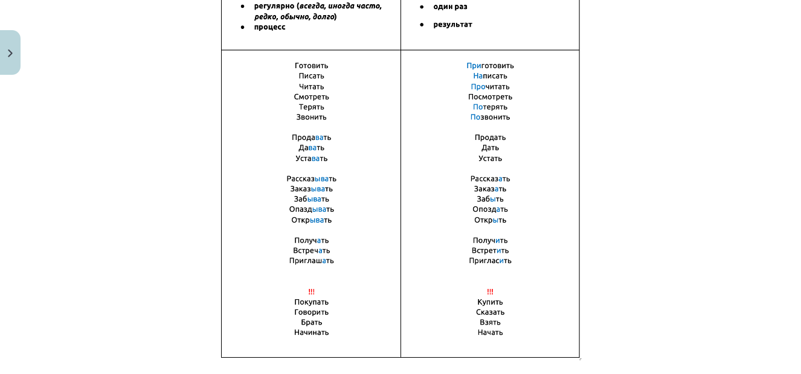
scroll to position [862, 0]
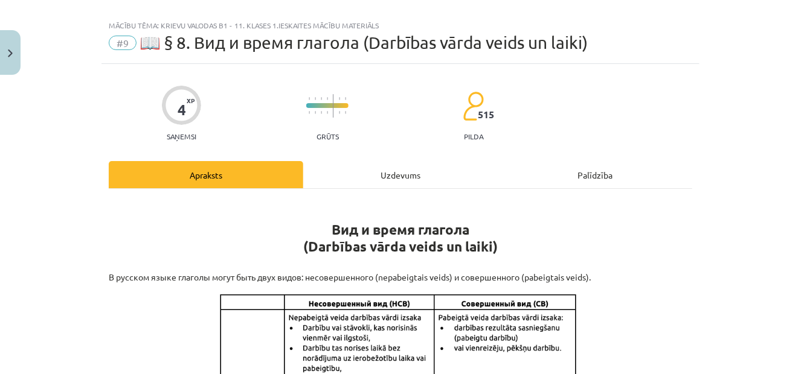
click at [367, 170] on div "Uzdevums" at bounding box center [400, 174] width 194 height 27
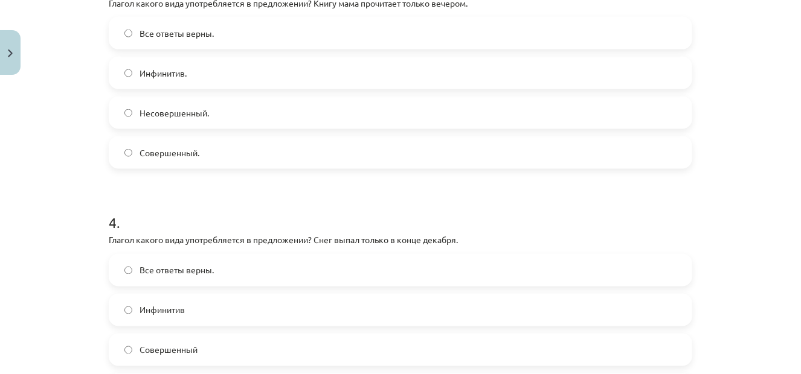
scroll to position [694, 0]
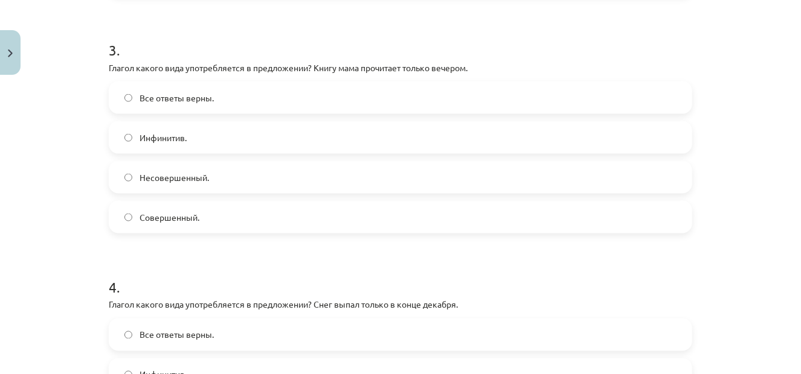
click at [372, 218] on label "Совершенный." at bounding box center [400, 217] width 581 height 30
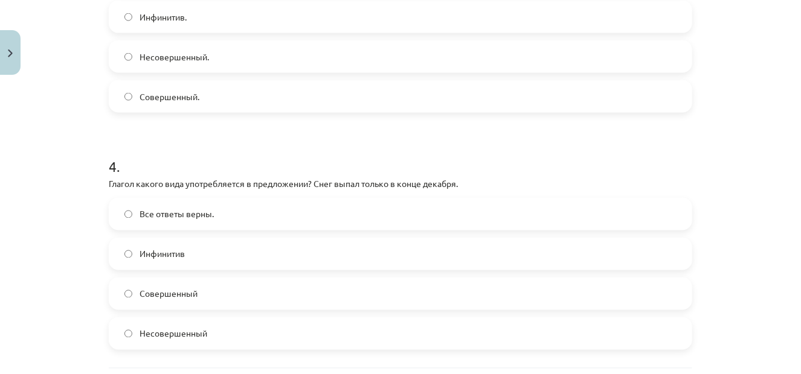
scroll to position [876, 0]
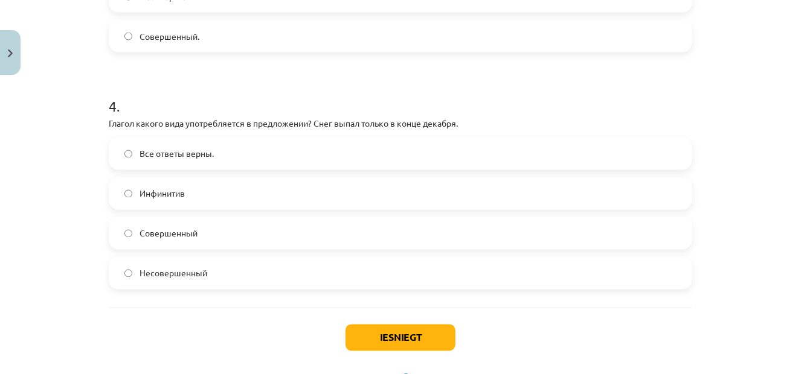
drag, startPoint x: 220, startPoint y: 234, endPoint x: 301, endPoint y: 261, distance: 86.1
click at [220, 234] on label "Совершенный" at bounding box center [400, 234] width 581 height 30
click at [372, 341] on button "Iesniegt" at bounding box center [400, 338] width 110 height 27
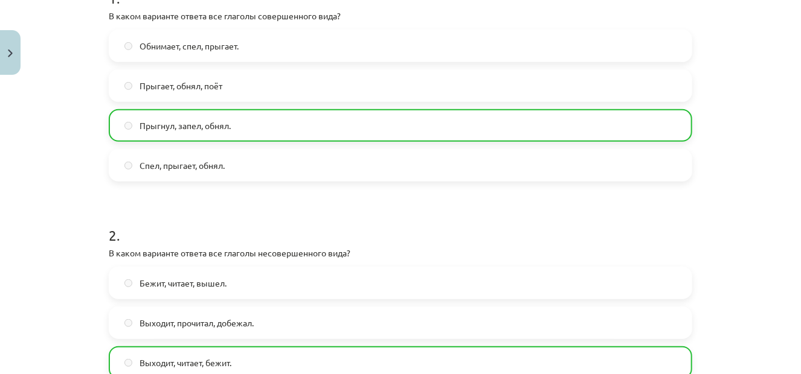
scroll to position [0, 0]
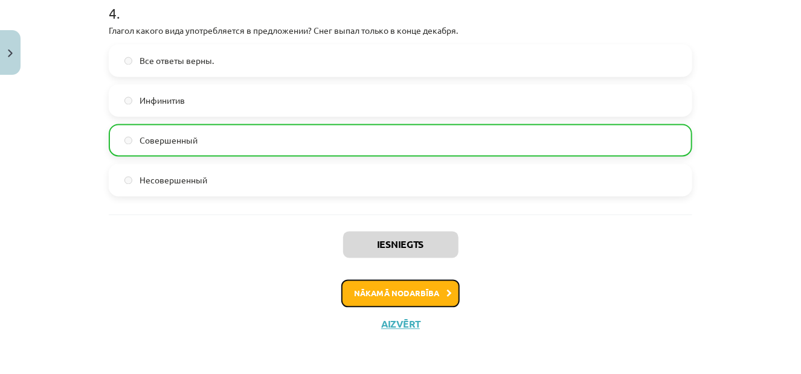
click at [394, 283] on button "Nākamā nodarbība" at bounding box center [400, 294] width 118 height 28
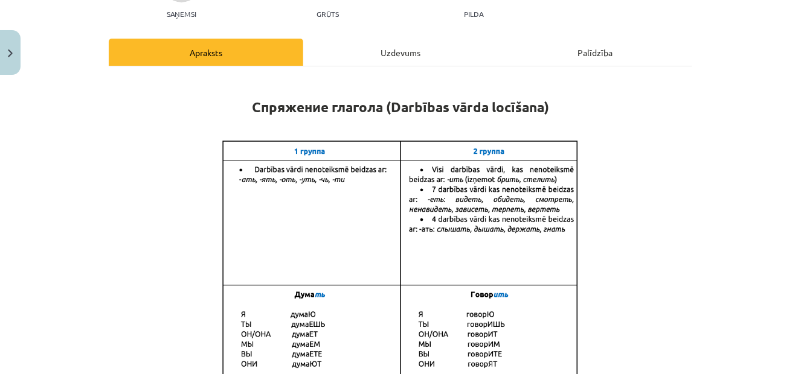
scroll to position [30, 0]
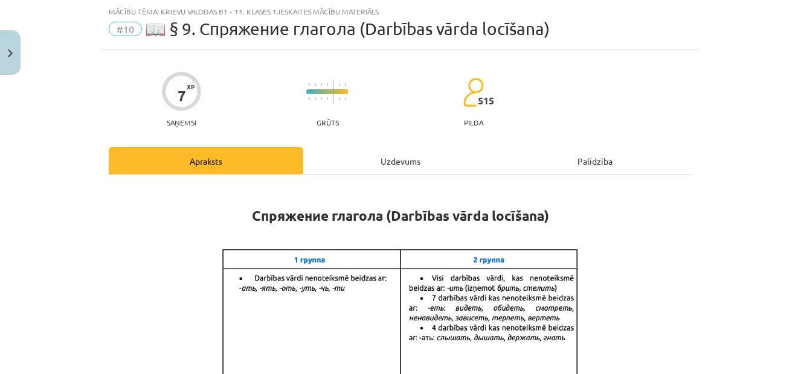
click at [385, 165] on div "Uzdevums" at bounding box center [400, 160] width 194 height 27
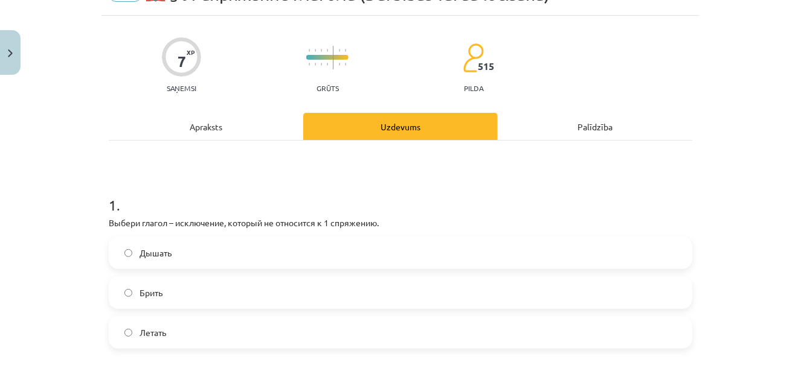
scroll to position [91, 0]
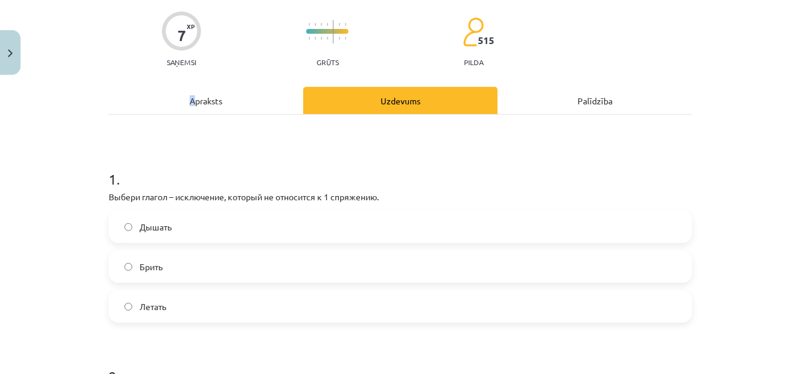
click at [188, 104] on div "Apraksts" at bounding box center [206, 100] width 194 height 27
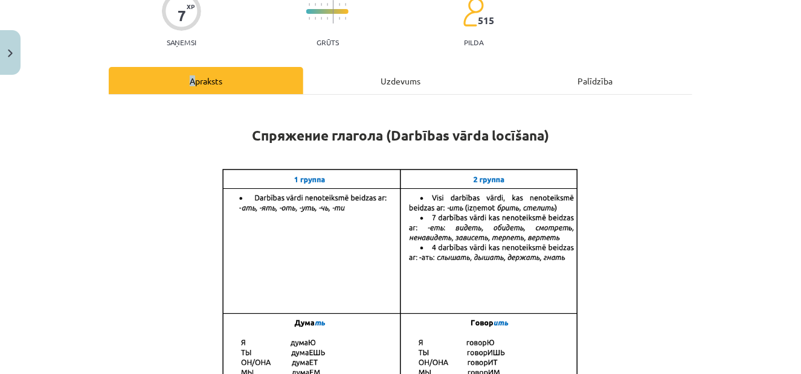
scroll to position [181, 0]
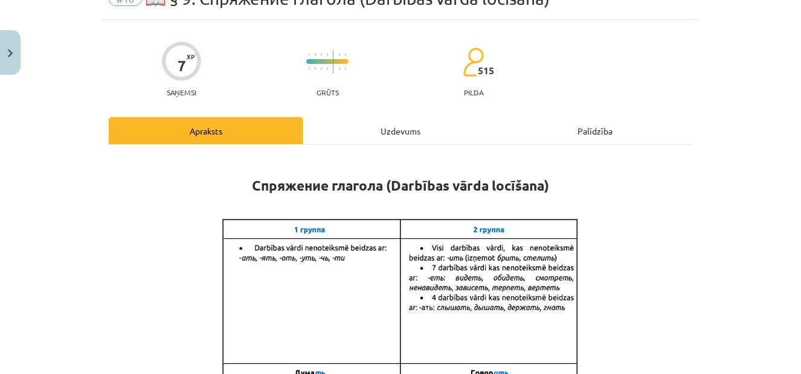
click at [385, 136] on div "Uzdevums" at bounding box center [400, 130] width 194 height 27
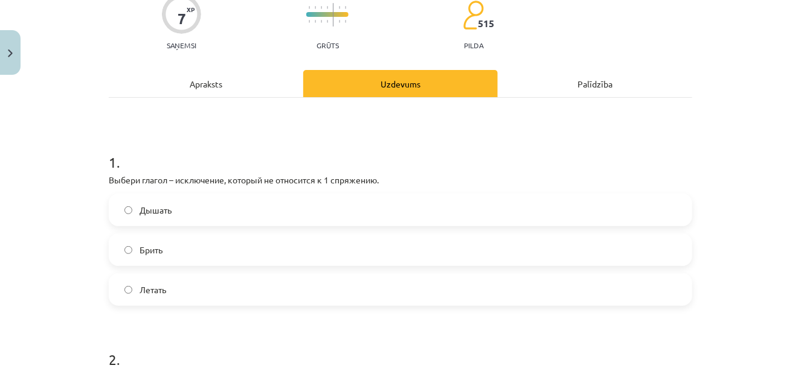
scroll to position [151, 0]
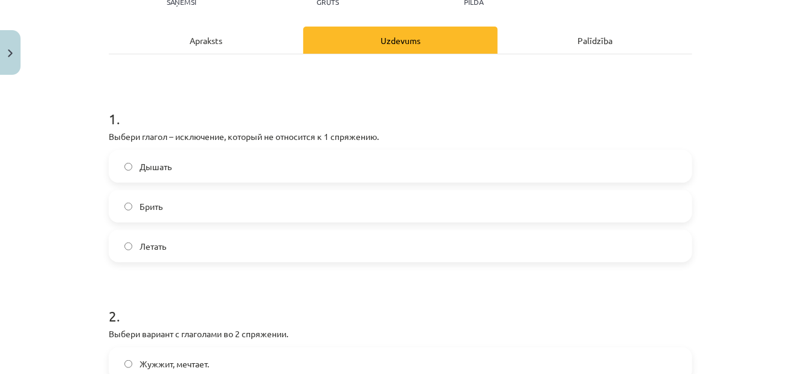
click at [229, 46] on div "Apraksts" at bounding box center [206, 40] width 194 height 27
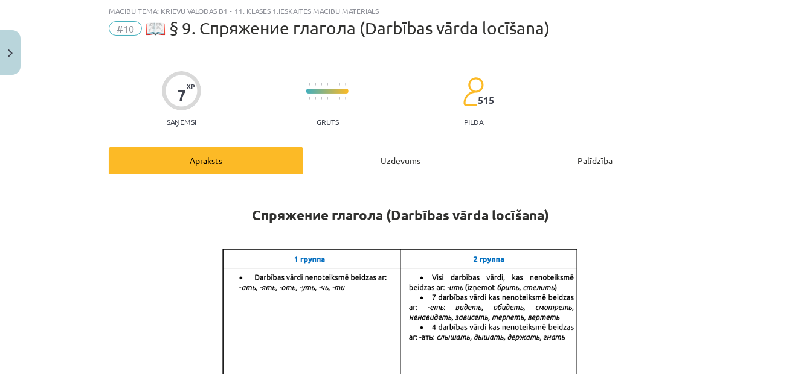
scroll to position [30, 0]
click at [409, 171] on div "Uzdevums" at bounding box center [400, 160] width 194 height 27
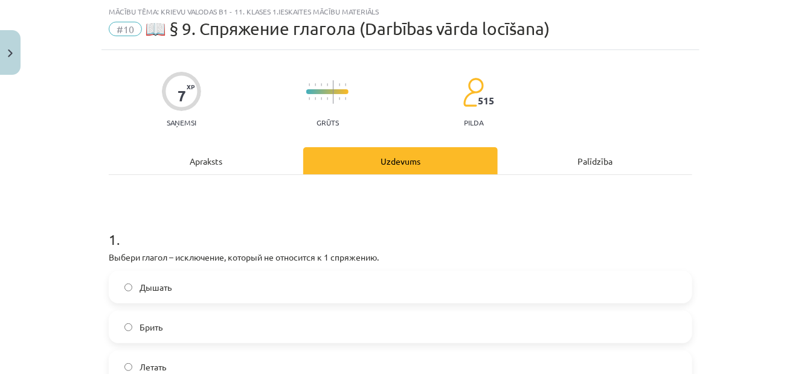
scroll to position [151, 0]
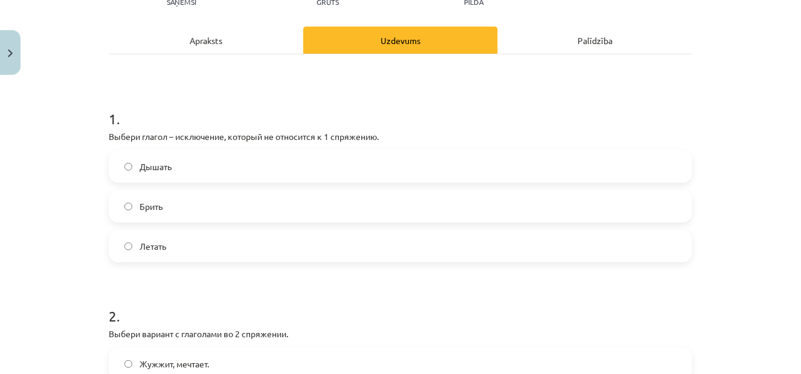
click at [192, 45] on div "Apraksts" at bounding box center [206, 40] width 194 height 27
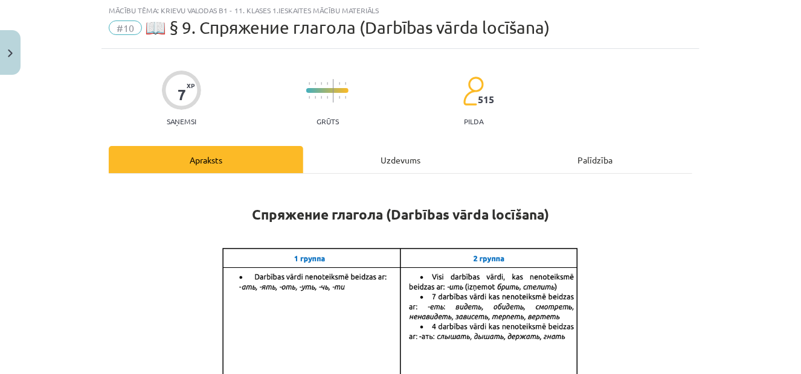
scroll to position [30, 0]
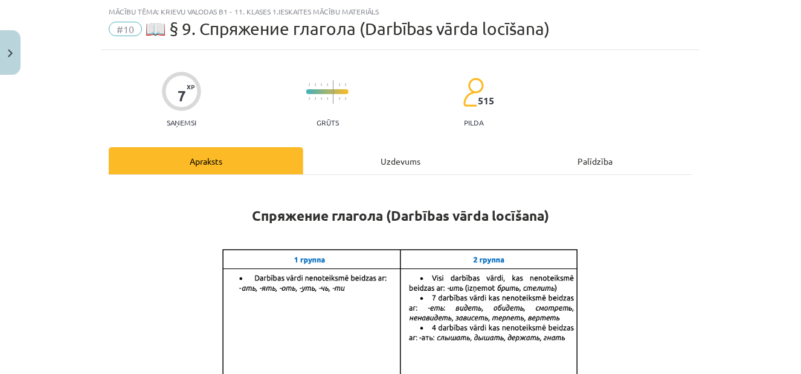
click at [397, 171] on div "Uzdevums" at bounding box center [400, 160] width 194 height 27
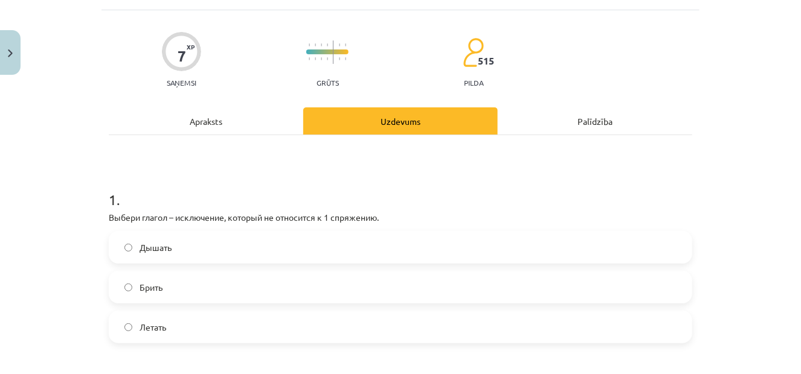
scroll to position [91, 0]
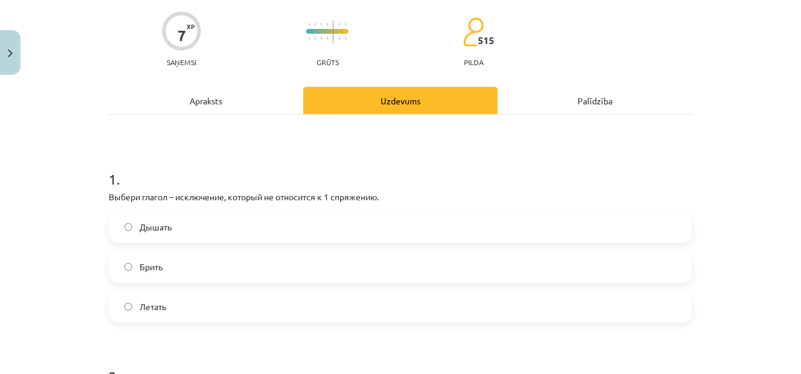
click at [223, 264] on label "Брить" at bounding box center [400, 267] width 581 height 30
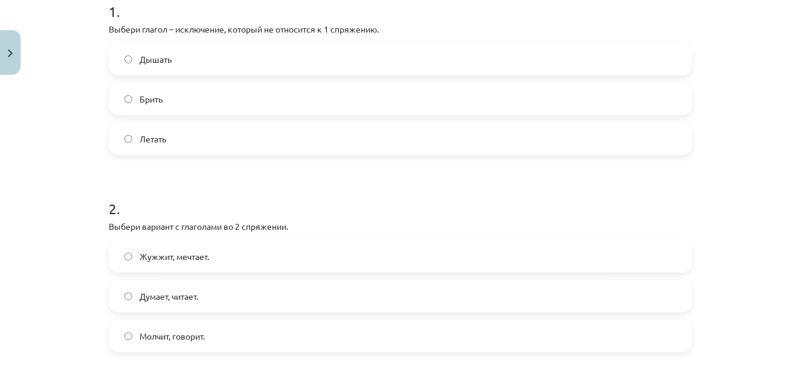
scroll to position [272, 0]
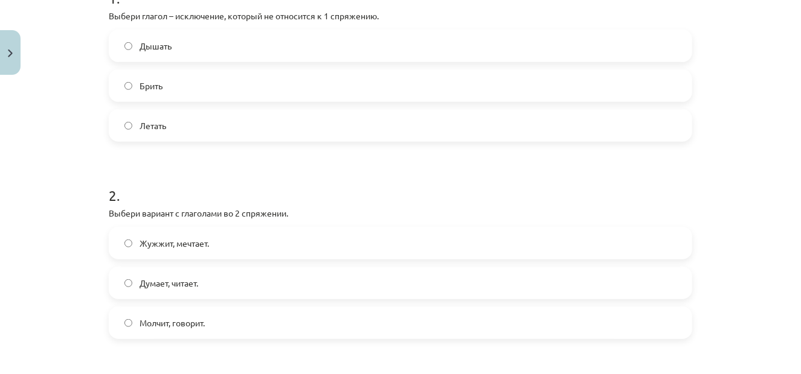
drag, startPoint x: 234, startPoint y: 34, endPoint x: 234, endPoint y: 40, distance: 6.1
click at [235, 34] on label "Дышать" at bounding box center [400, 46] width 581 height 30
click at [176, 325] on span "Молчит, говорит." at bounding box center [171, 323] width 65 height 13
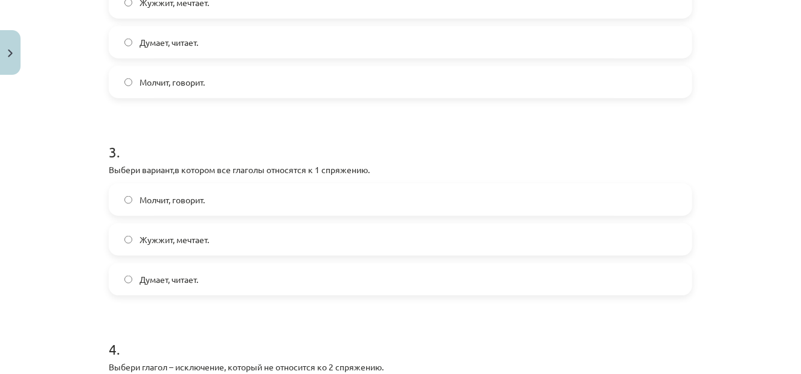
scroll to position [513, 0]
click at [210, 280] on label "Думает, читает." at bounding box center [400, 279] width 581 height 30
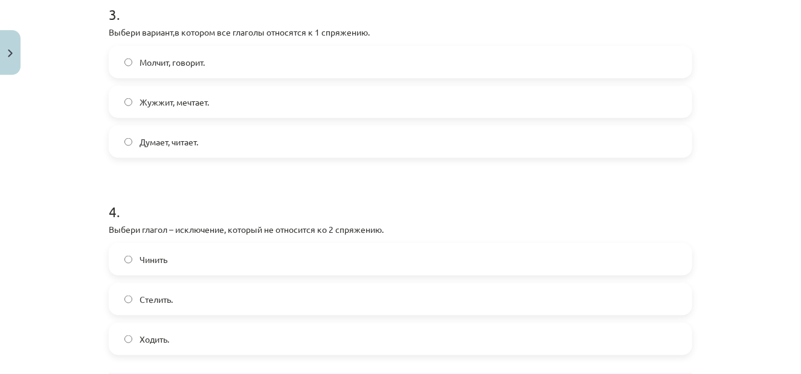
scroll to position [771, 0]
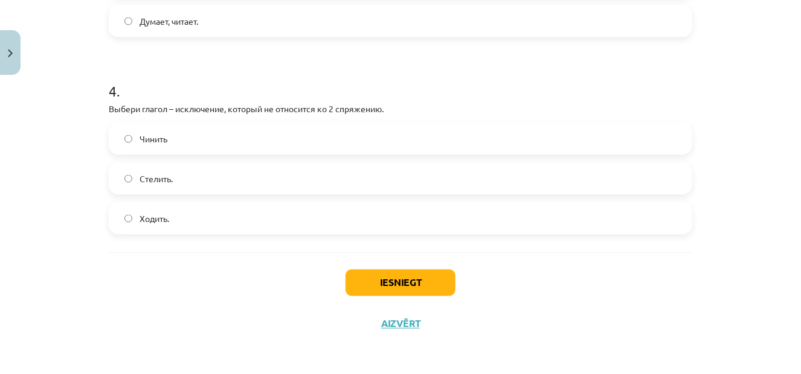
click at [212, 181] on label "Стелить." at bounding box center [400, 179] width 581 height 30
click at [385, 279] on button "Iesniegt" at bounding box center [400, 283] width 110 height 27
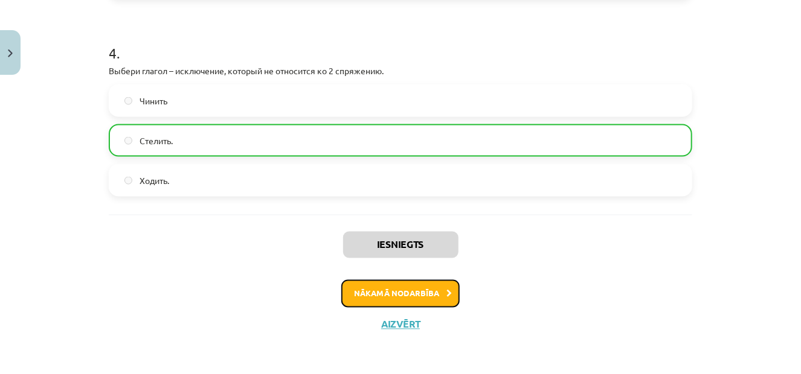
click at [390, 295] on button "Nākamā nodarbība" at bounding box center [400, 294] width 118 height 28
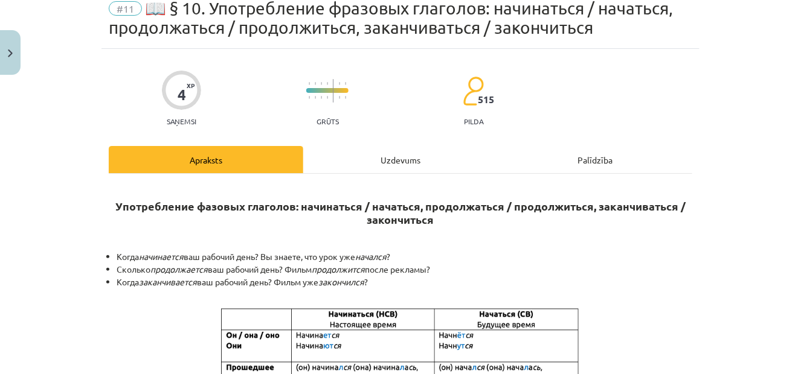
scroll to position [30, 0]
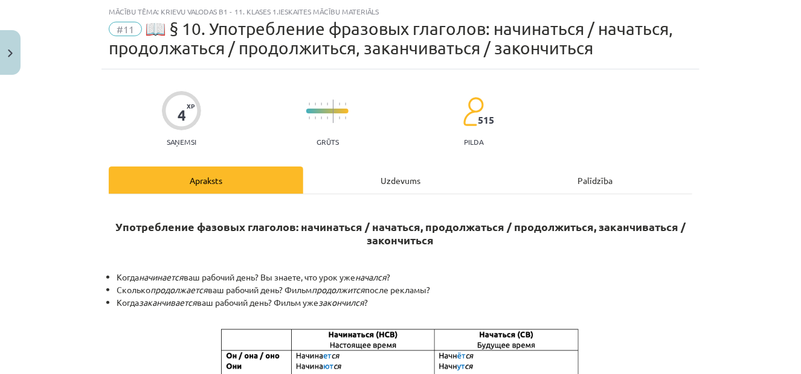
click at [399, 181] on div "Uzdevums" at bounding box center [400, 180] width 194 height 27
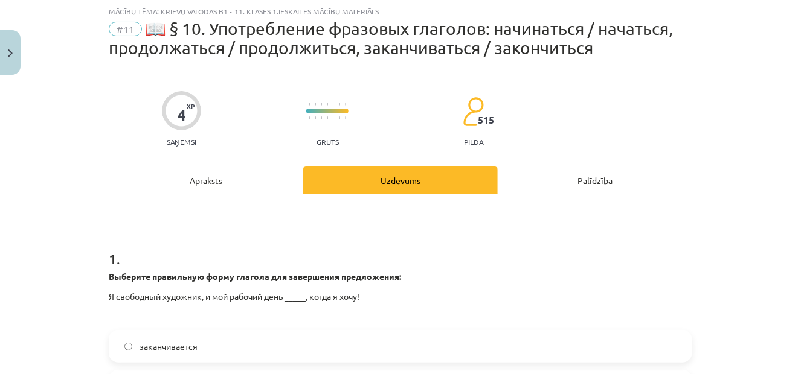
scroll to position [151, 0]
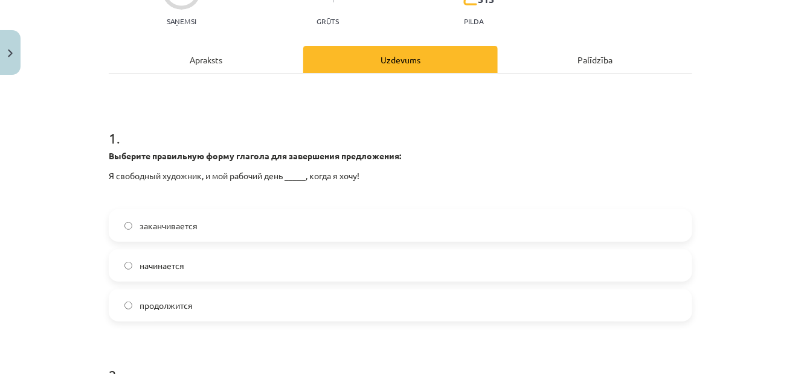
click at [296, 210] on div "заканчивается" at bounding box center [400, 226] width 583 height 33
click at [295, 222] on label "заканчивается" at bounding box center [400, 226] width 581 height 30
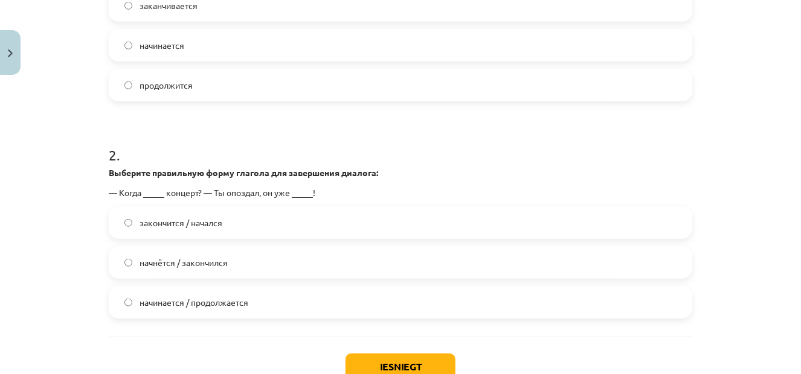
scroll to position [392, 0]
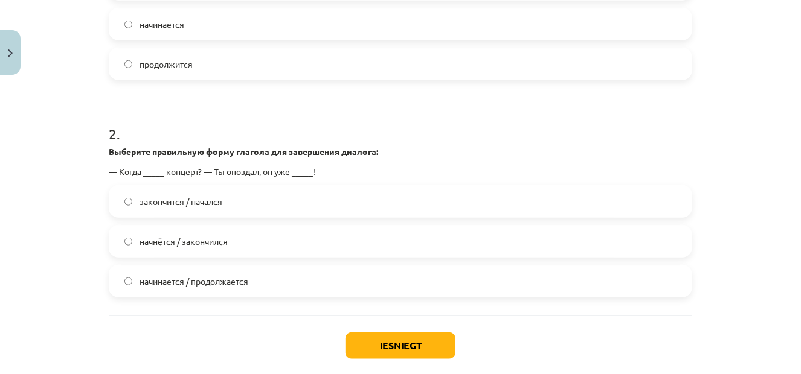
click at [155, 236] on span "начнётся / закончился" at bounding box center [183, 241] width 88 height 13
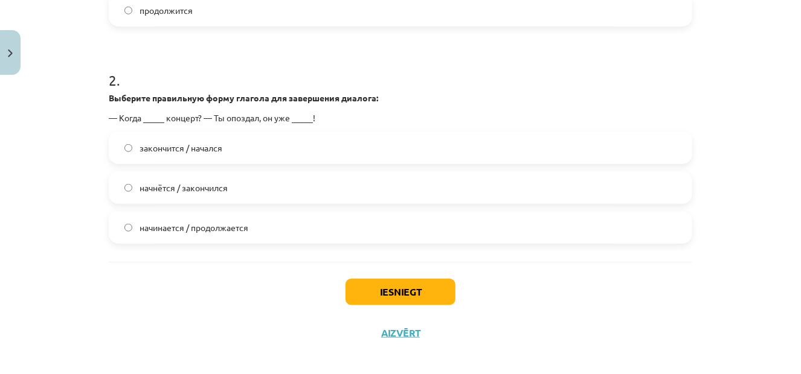
scroll to position [455, 0]
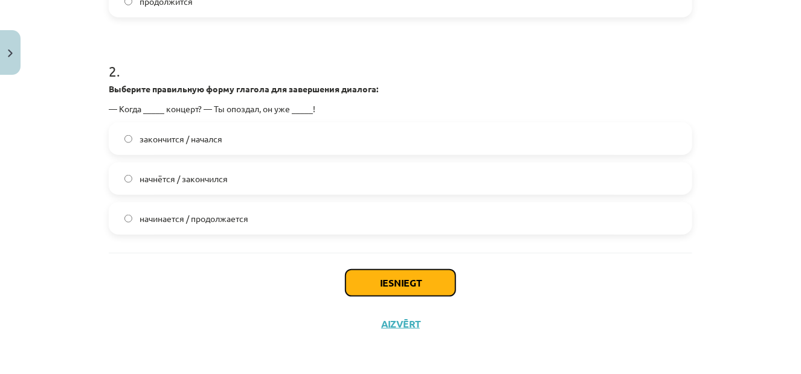
click at [366, 284] on button "Iesniegt" at bounding box center [400, 283] width 110 height 27
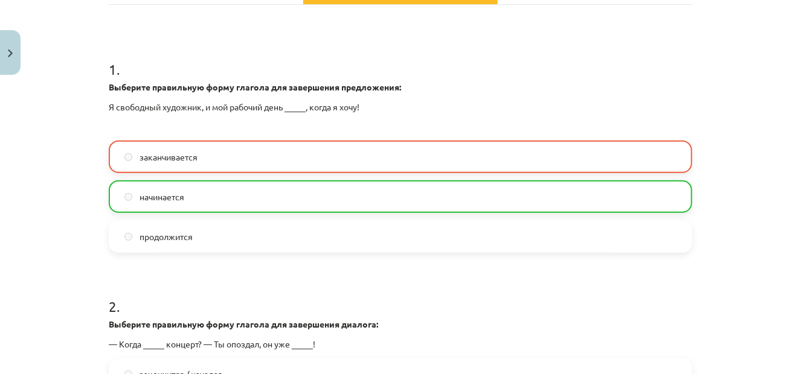
scroll to position [153, 0]
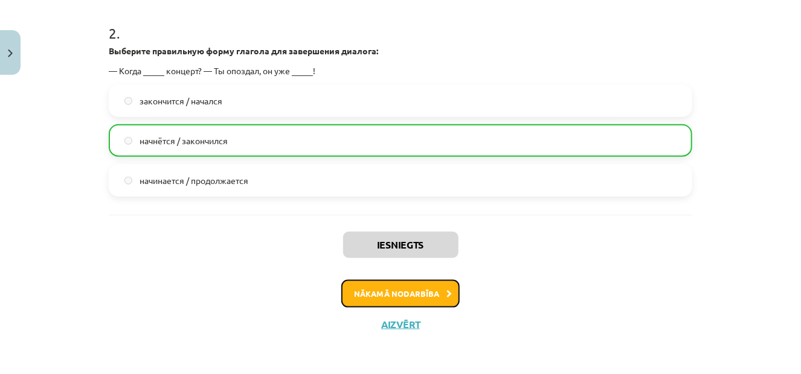
click at [353, 289] on button "Nākamā nodarbība" at bounding box center [400, 294] width 118 height 28
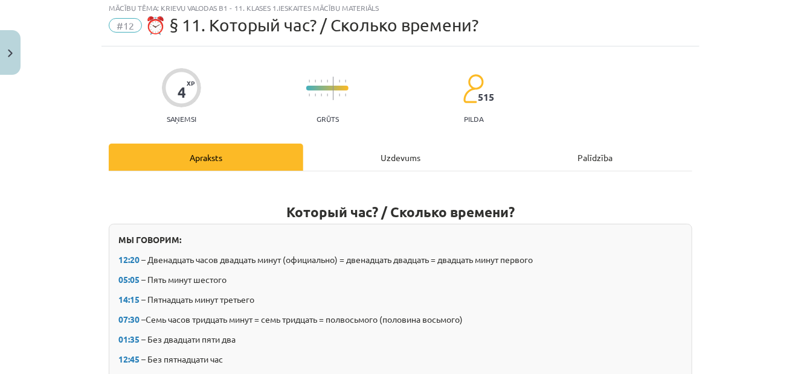
scroll to position [30, 0]
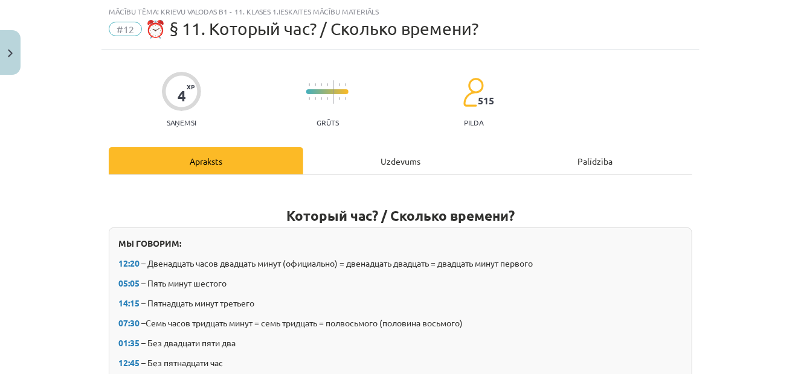
click at [377, 171] on div "Uzdevums" at bounding box center [400, 160] width 194 height 27
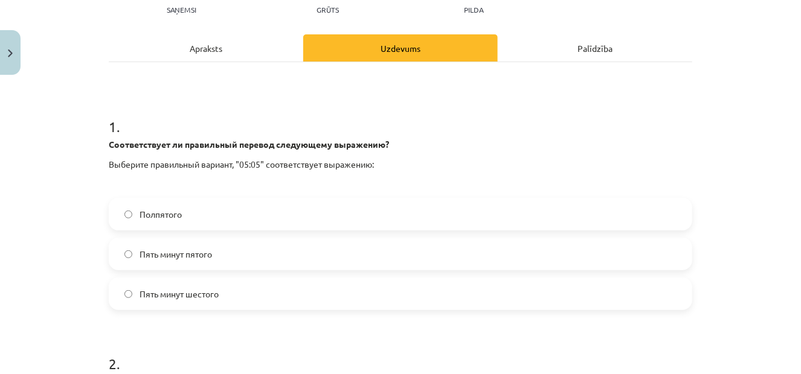
scroll to position [151, 0]
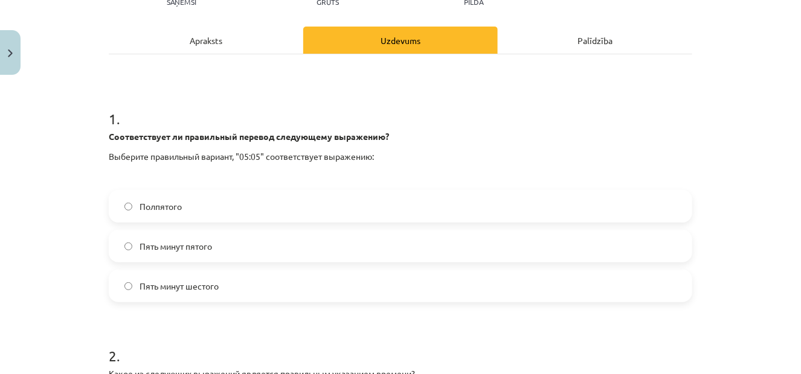
click at [261, 284] on label "Пять минут шестого" at bounding box center [400, 286] width 581 height 30
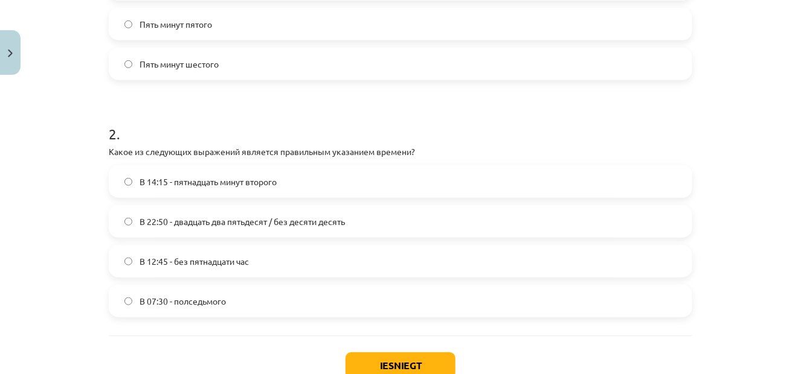
scroll to position [392, 0]
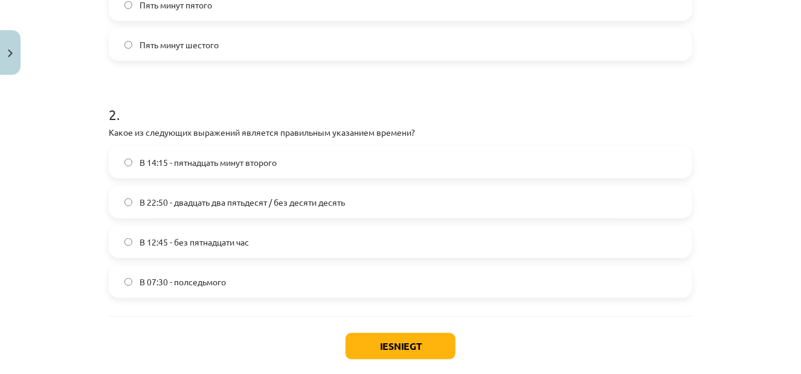
click at [311, 203] on span "В 22:50 - двадцать два пятьдесят / без десяти десять" at bounding box center [241, 202] width 205 height 13
click at [262, 241] on label "В 12:45 - без пятнадцати час" at bounding box center [400, 242] width 581 height 30
click at [360, 341] on button "Iesniegt" at bounding box center [400, 346] width 110 height 27
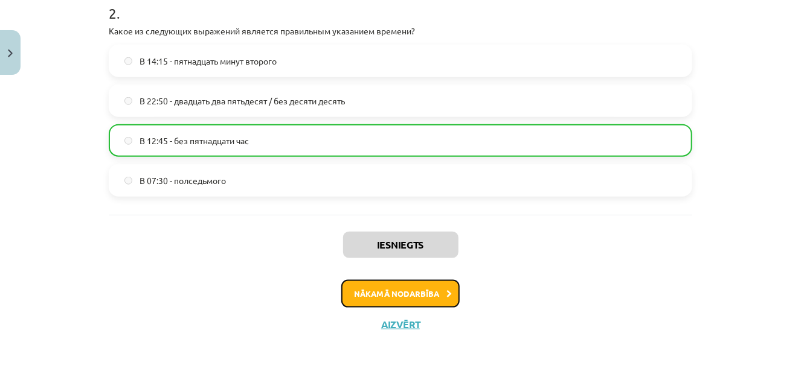
click at [421, 293] on button "Nākamā nodarbība" at bounding box center [400, 294] width 118 height 28
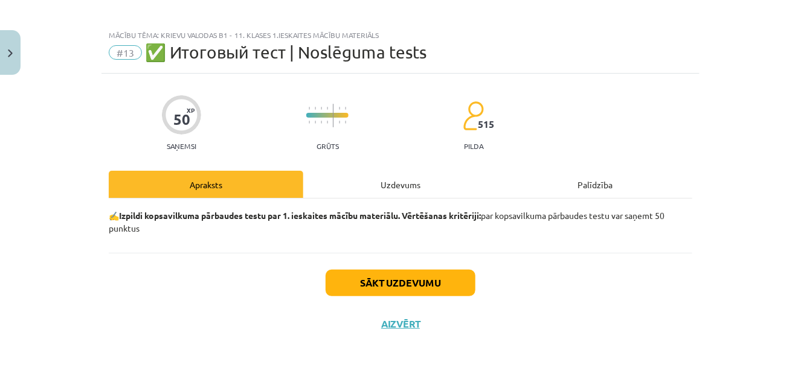
click at [380, 183] on div "Uzdevums" at bounding box center [400, 184] width 194 height 27
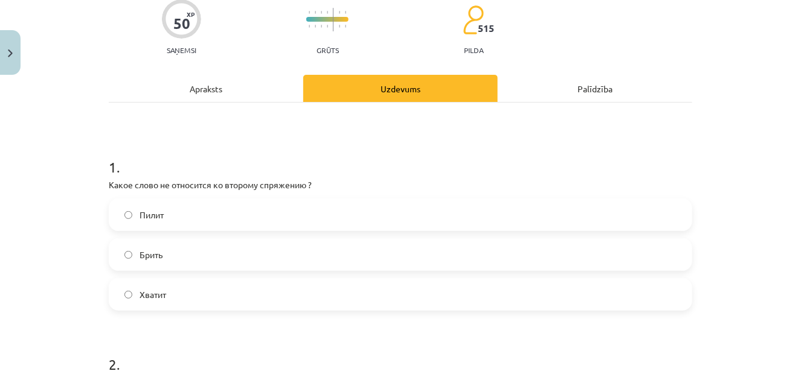
scroll to position [181, 0]
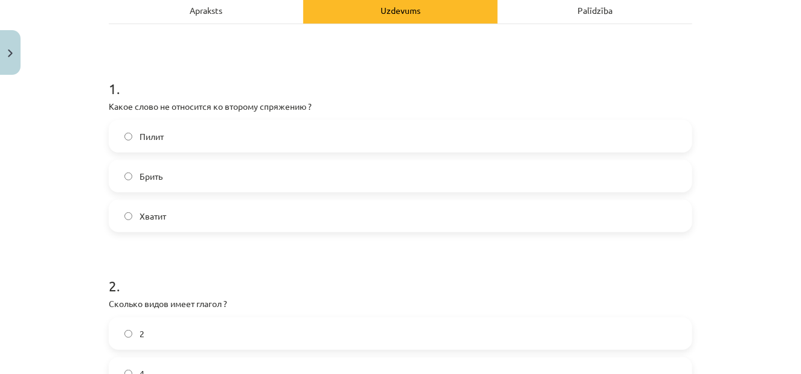
click at [239, 183] on label "Брить" at bounding box center [400, 176] width 581 height 30
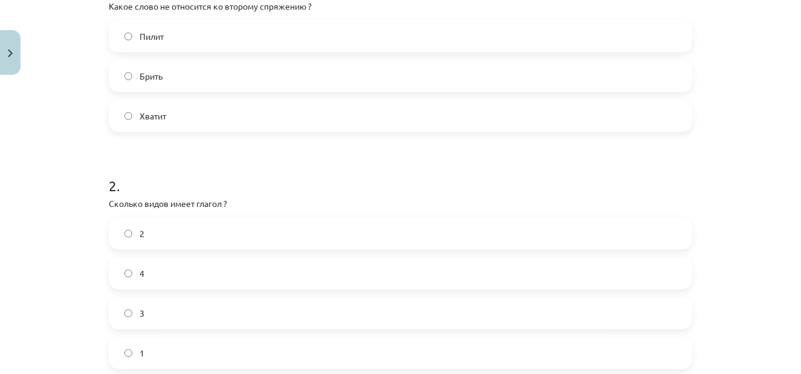
scroll to position [302, 0]
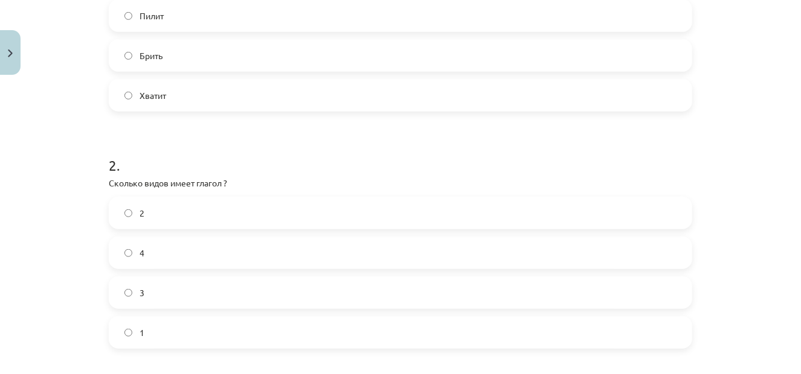
click at [227, 202] on label "2" at bounding box center [400, 213] width 581 height 30
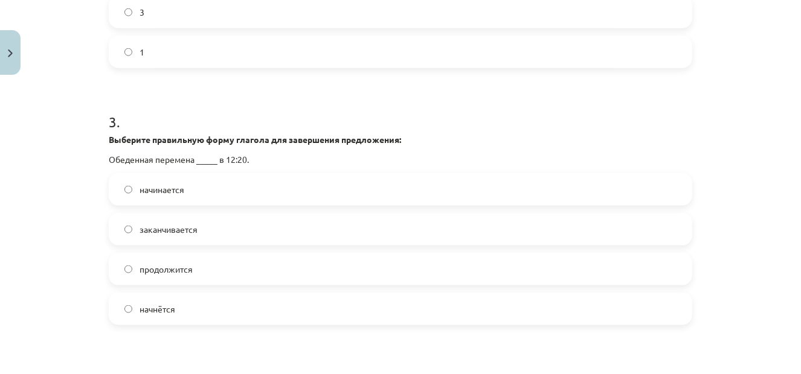
scroll to position [604, 0]
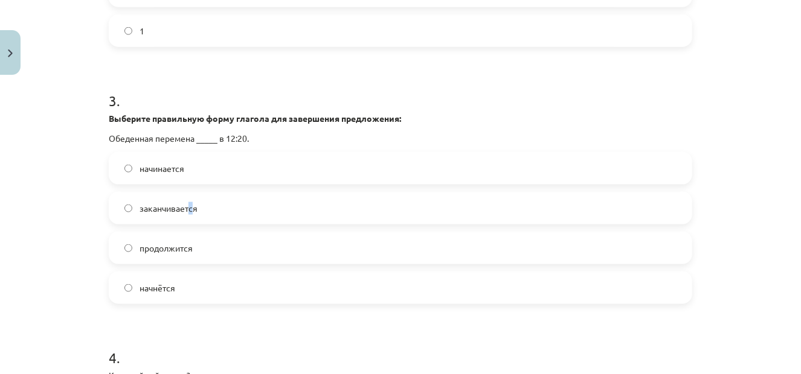
click at [188, 222] on label "заканчивается" at bounding box center [400, 208] width 581 height 30
click at [197, 205] on label "заканчивается" at bounding box center [400, 208] width 581 height 30
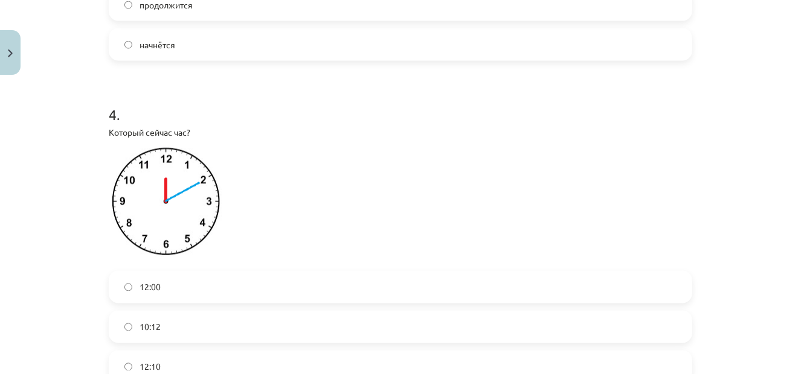
scroll to position [906, 0]
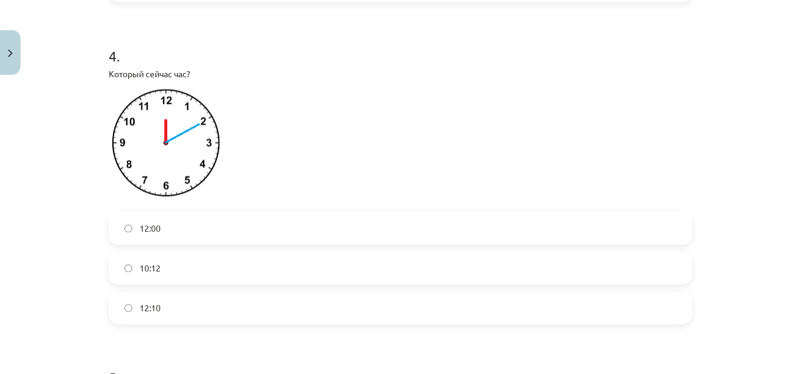
click at [183, 304] on label "12:10" at bounding box center [400, 308] width 581 height 30
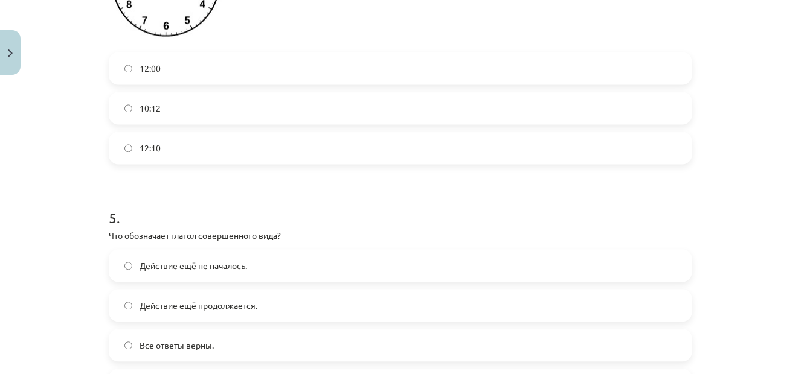
scroll to position [1147, 0]
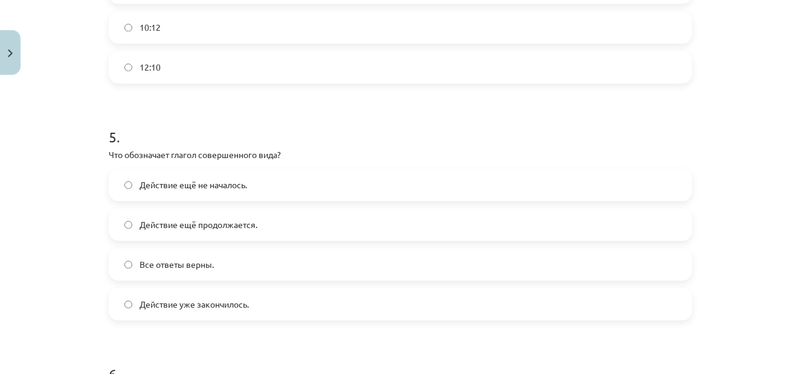
click at [217, 298] on span "Действие уже закончилось." at bounding box center [193, 304] width 109 height 13
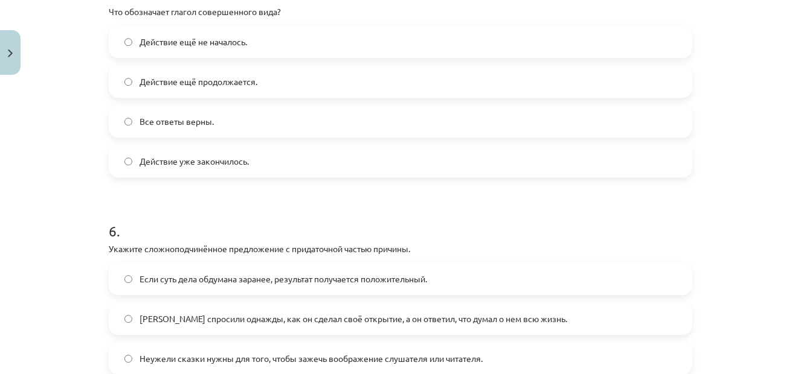
scroll to position [1389, 0]
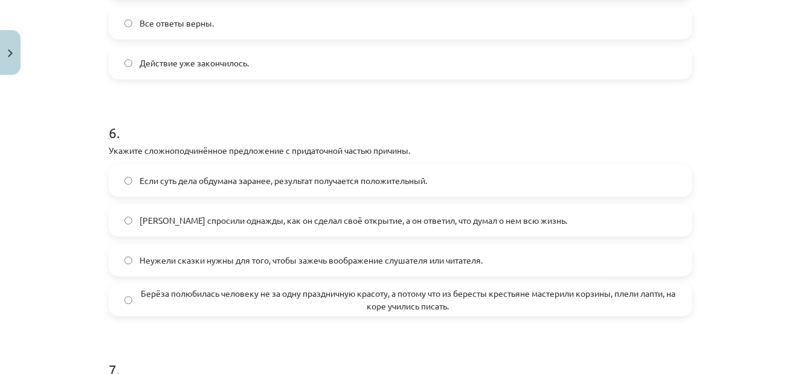
click at [159, 290] on span "Берёза полюбилась человеку не за одну праздничную красоту, а потому что из бере…" at bounding box center [407, 299] width 537 height 25
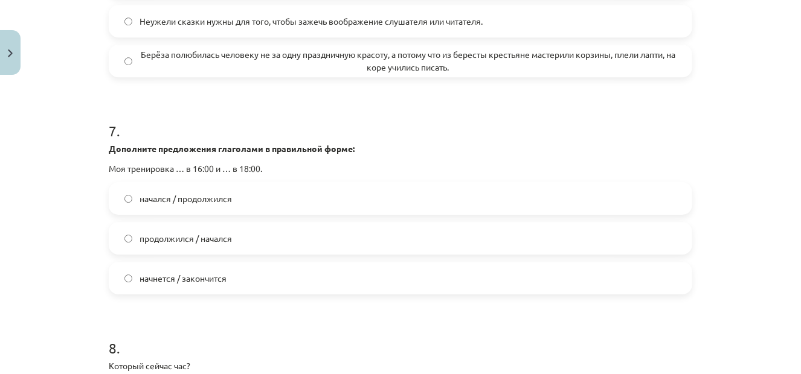
scroll to position [1630, 0]
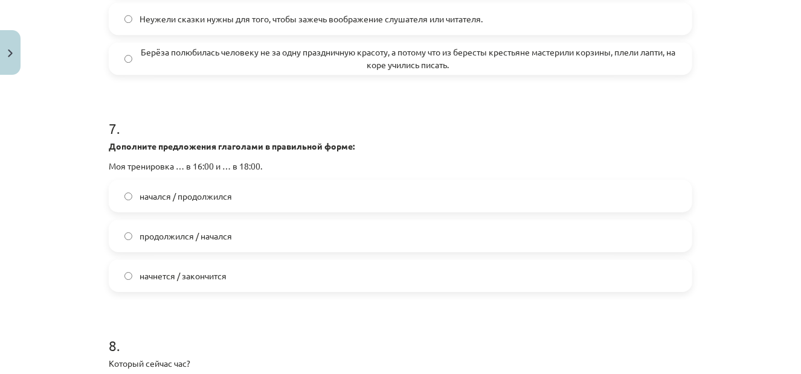
click at [204, 277] on span "начнется / закончится" at bounding box center [182, 276] width 87 height 13
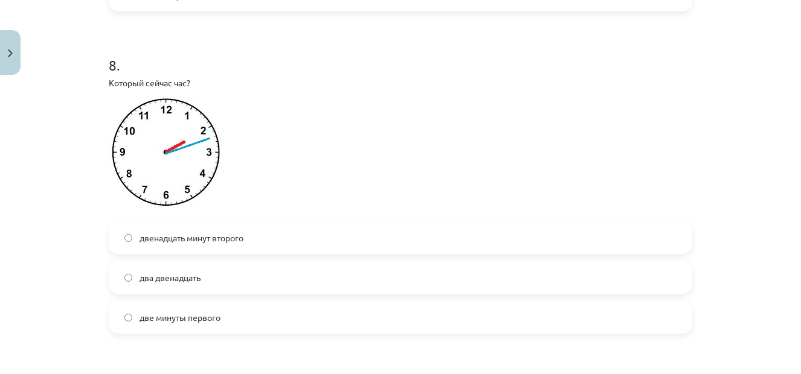
scroll to position [1993, 0]
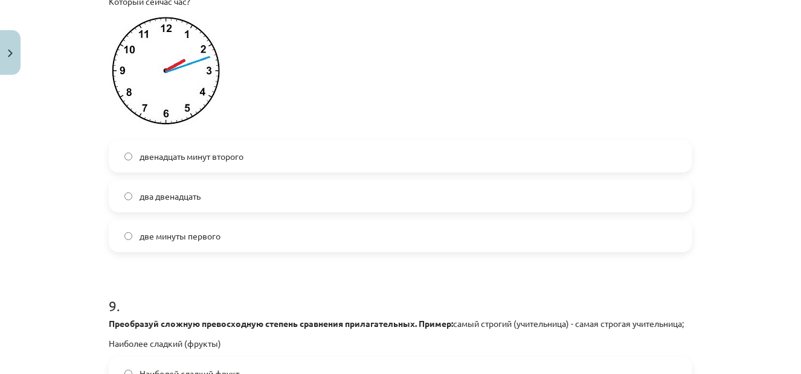
click at [197, 150] on span "двенадцать минут второго" at bounding box center [191, 156] width 104 height 13
click at [187, 197] on span "два двенадцать" at bounding box center [169, 196] width 61 height 13
click at [225, 199] on label "два двенадцать" at bounding box center [400, 196] width 581 height 30
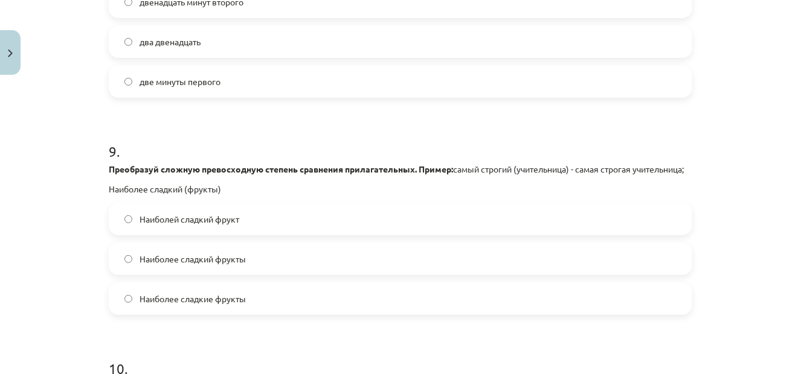
scroll to position [2174, 0]
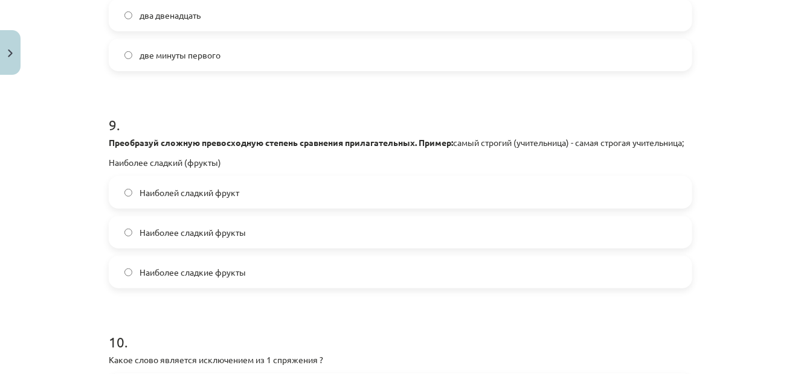
click at [266, 287] on label "Наиболее сладкие фрукты" at bounding box center [400, 272] width 581 height 30
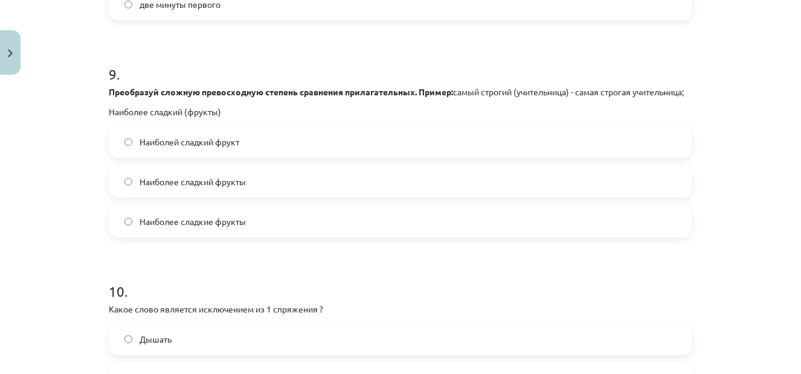
scroll to position [2355, 0]
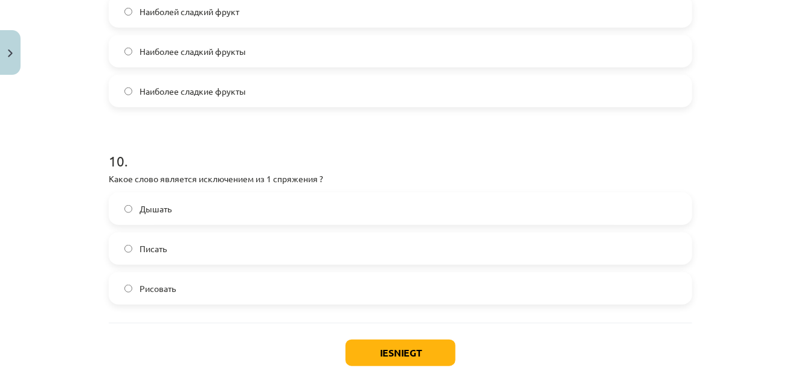
click at [166, 216] on span "Дышать" at bounding box center [155, 209] width 32 height 13
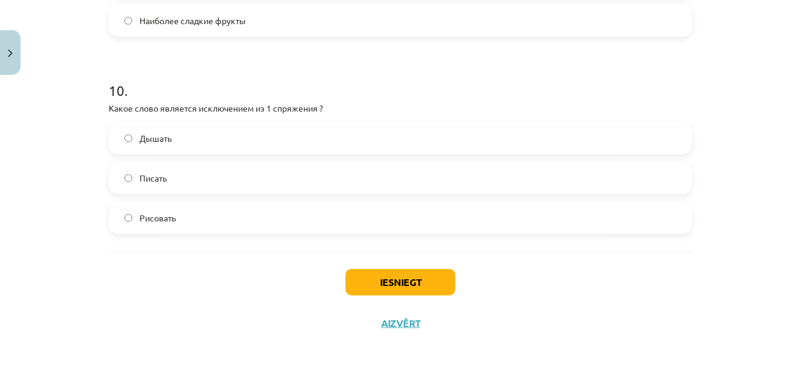
scroll to position [2438, 0]
click at [384, 285] on button "Iesniegt" at bounding box center [400, 282] width 110 height 27
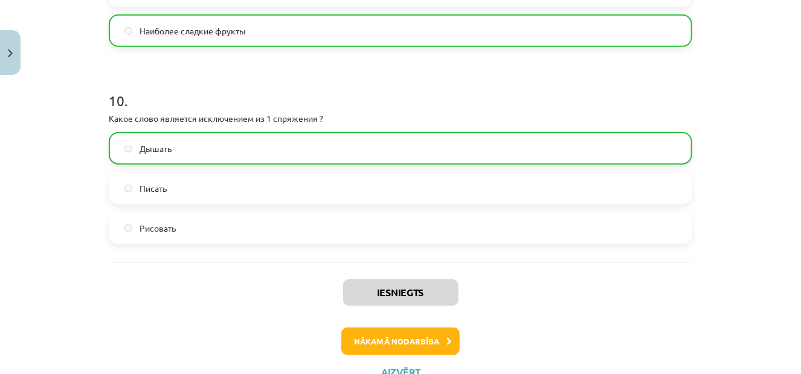
scroll to position [2476, 0]
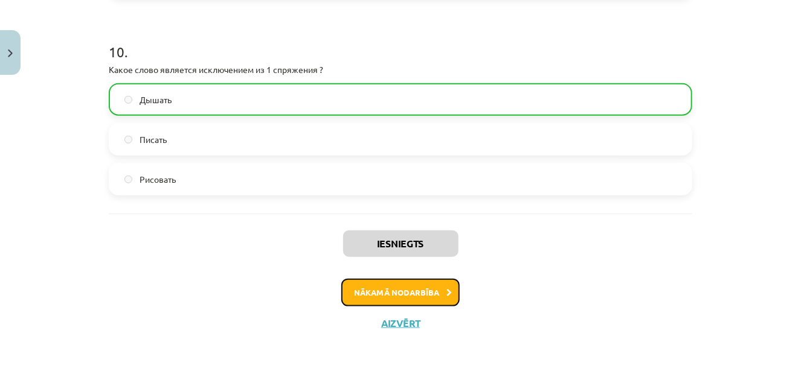
click at [410, 284] on button "Nākamā nodarbība" at bounding box center [400, 293] width 118 height 28
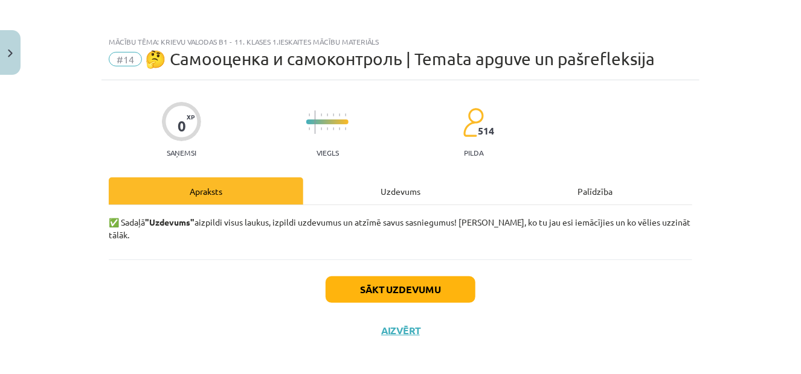
click at [397, 195] on div "Uzdevums" at bounding box center [400, 191] width 194 height 27
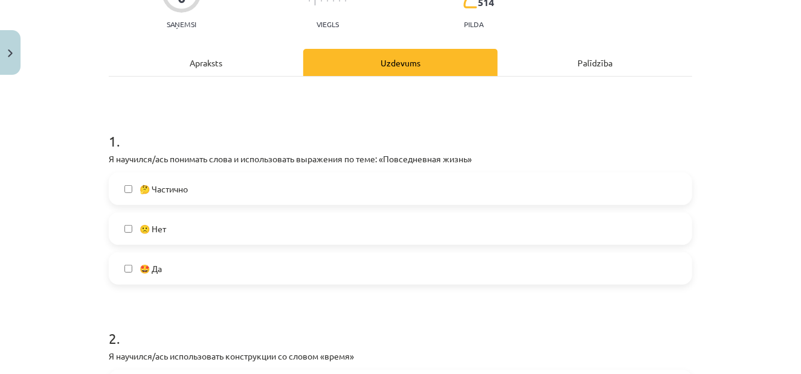
scroll to position [181, 0]
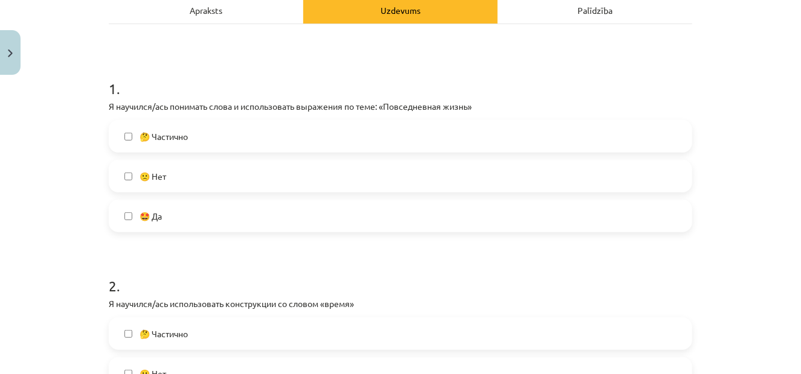
click at [190, 229] on label "🤩 Да" at bounding box center [400, 216] width 581 height 30
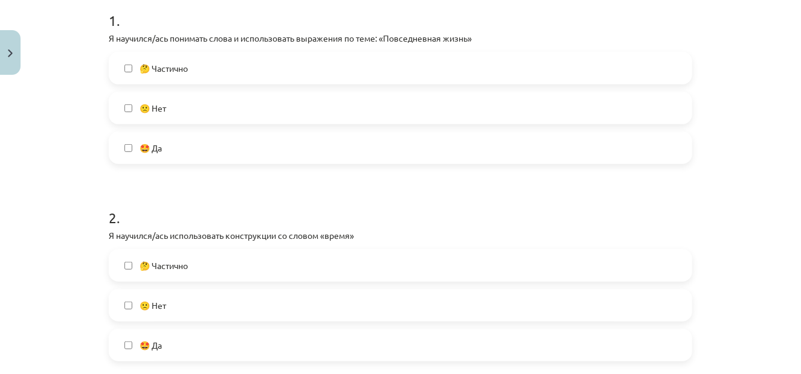
scroll to position [302, 0]
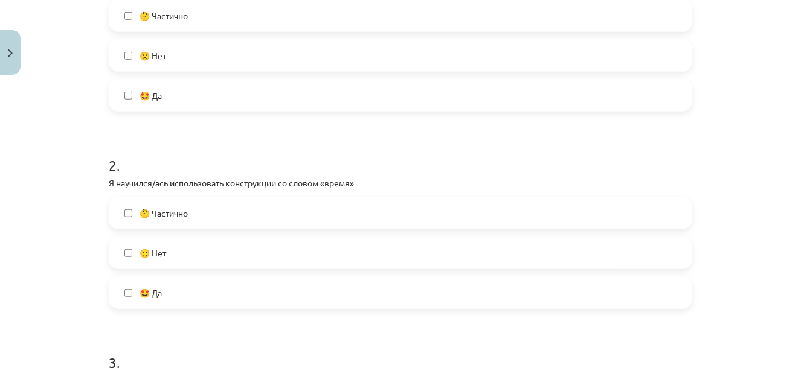
click at [222, 298] on label "🤩 Да" at bounding box center [400, 293] width 581 height 30
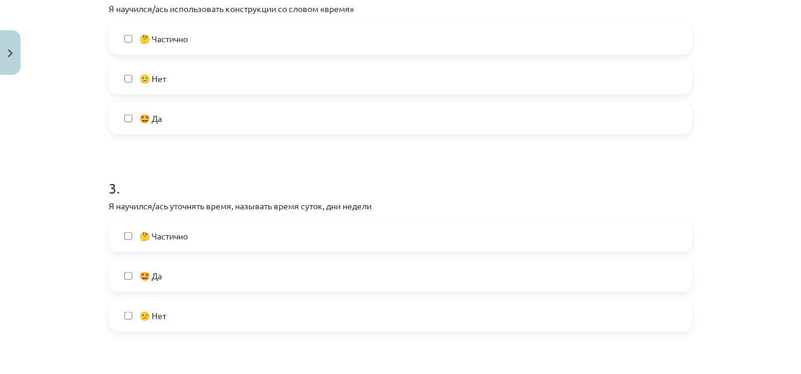
scroll to position [483, 0]
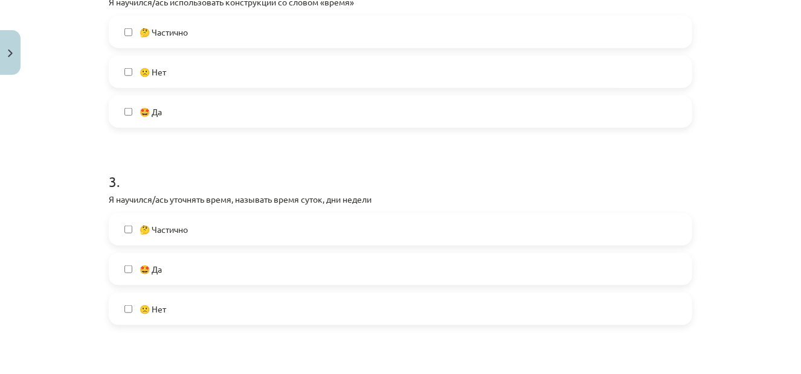
click at [207, 267] on label "🤩 Да" at bounding box center [400, 269] width 581 height 30
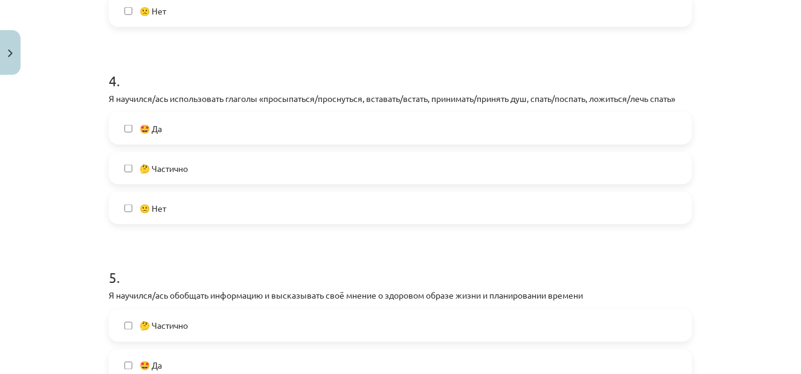
scroll to position [785, 0]
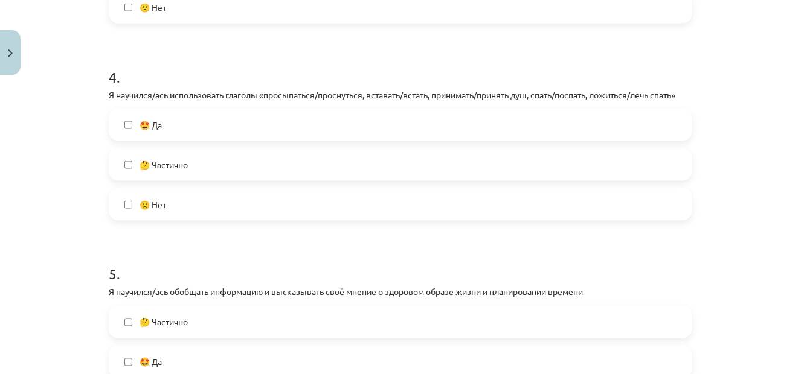
click at [152, 127] on span "🤩 Да" at bounding box center [150, 125] width 22 height 13
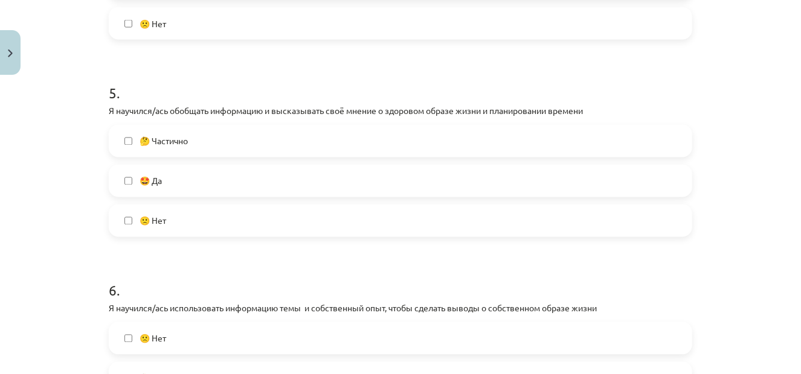
click at [191, 187] on label "🤩 Да" at bounding box center [400, 181] width 581 height 30
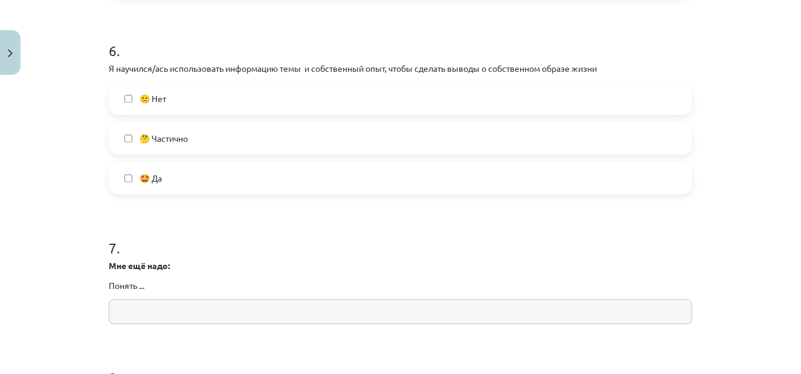
scroll to position [1208, 0]
drag, startPoint x: 161, startPoint y: 172, endPoint x: 154, endPoint y: 171, distance: 6.8
click at [156, 172] on label "🤩 Да" at bounding box center [400, 177] width 581 height 30
click at [166, 183] on label "🤩 Да" at bounding box center [400, 177] width 581 height 30
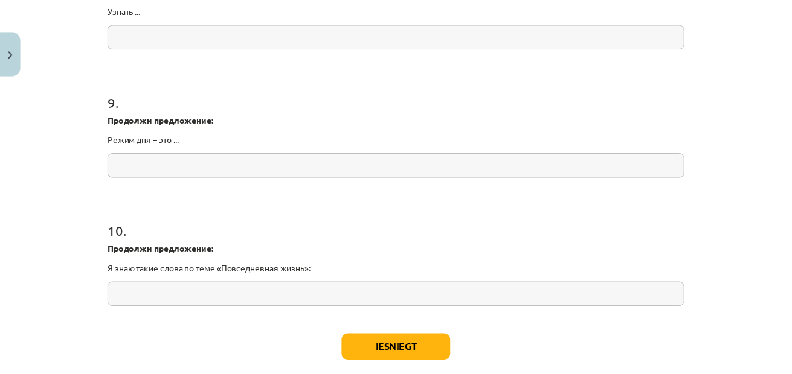
scroll to position [1678, 0]
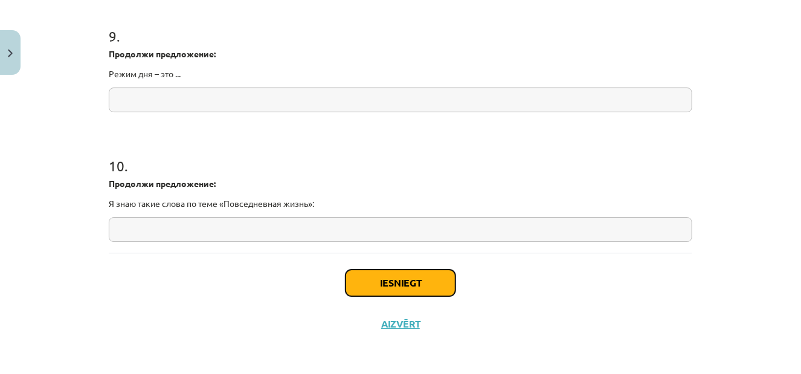
drag, startPoint x: 367, startPoint y: 285, endPoint x: 341, endPoint y: 274, distance: 28.1
click at [367, 286] on button "Iesniegt" at bounding box center [400, 283] width 110 height 27
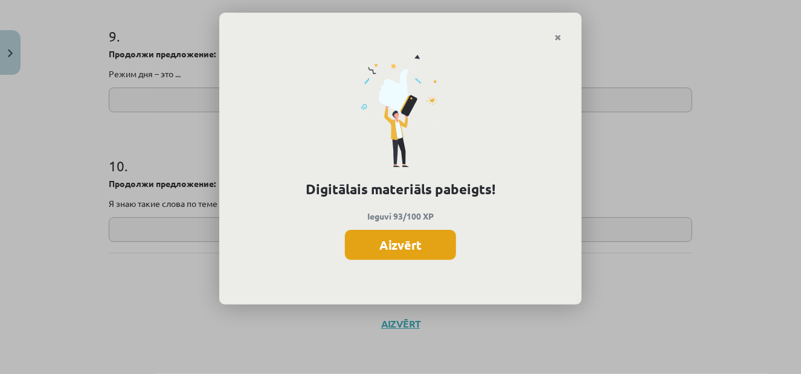
click at [419, 252] on button "Aizvērt" at bounding box center [400, 245] width 111 height 30
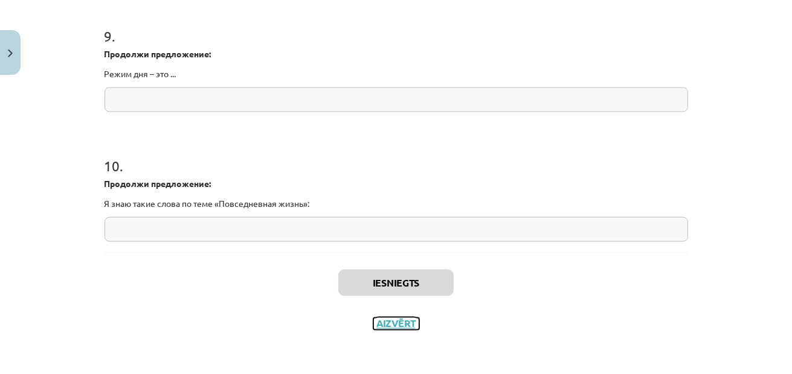
click at [388, 318] on button "Aizvērt" at bounding box center [396, 324] width 46 height 12
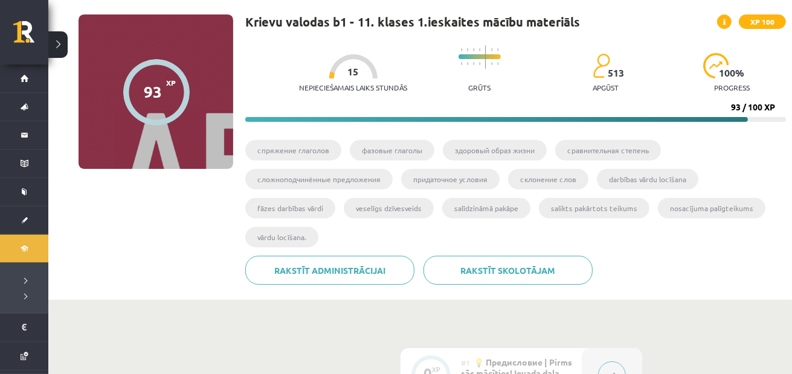
scroll to position [0, 0]
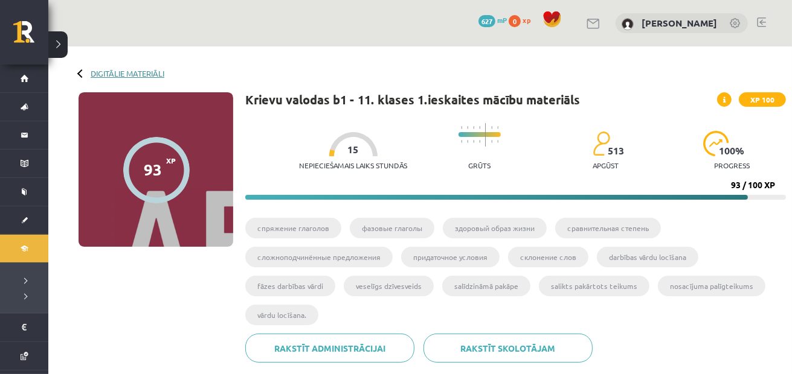
click at [95, 69] on link "Digitālie materiāli" at bounding box center [128, 73] width 74 height 9
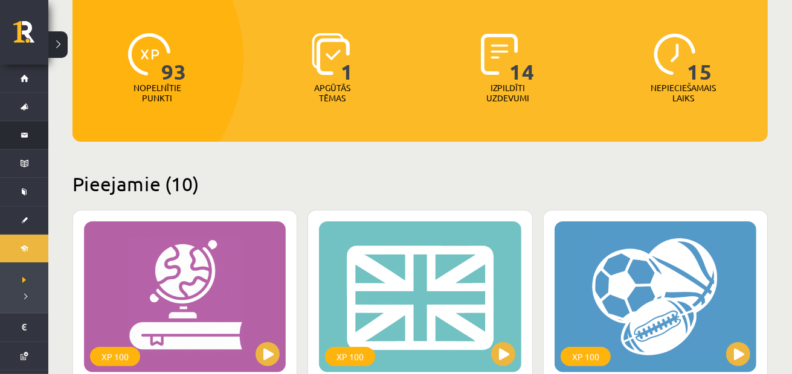
scroll to position [60, 0]
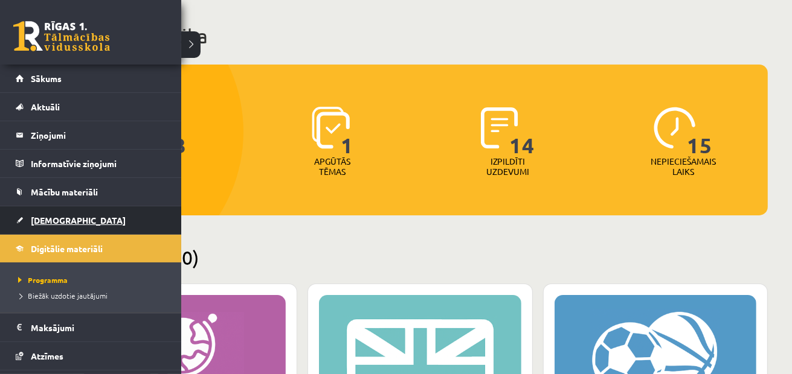
click at [101, 222] on link "[DEMOGRAPHIC_DATA]" at bounding box center [91, 221] width 150 height 28
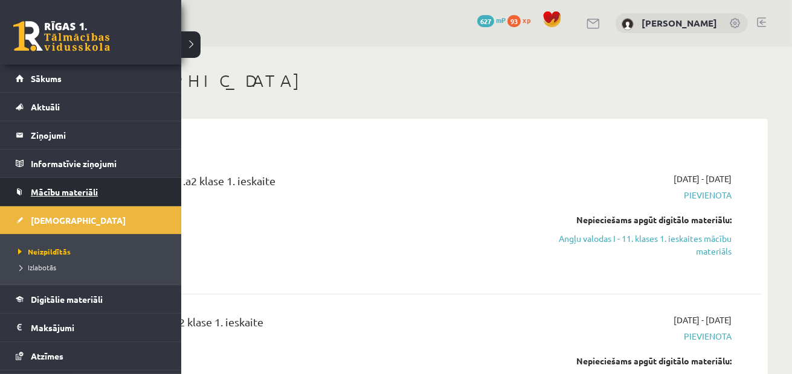
click at [77, 185] on link "Mācību materiāli" at bounding box center [91, 192] width 150 height 28
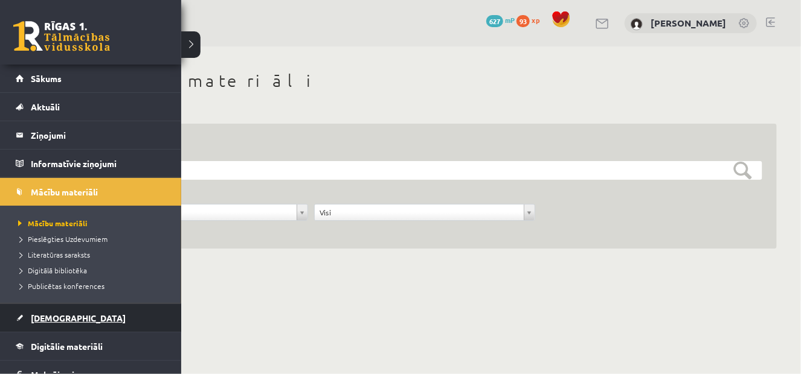
click at [57, 324] on link "[DEMOGRAPHIC_DATA]" at bounding box center [91, 318] width 150 height 28
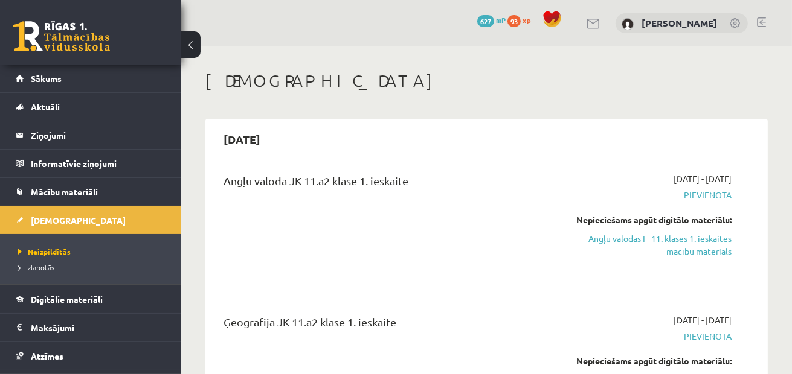
click at [195, 43] on button at bounding box center [190, 44] width 19 height 27
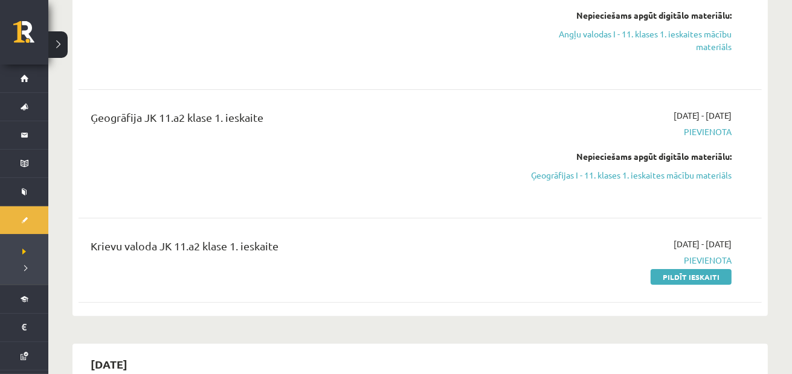
scroll to position [302, 0]
